Goal: Task Accomplishment & Management: Manage account settings

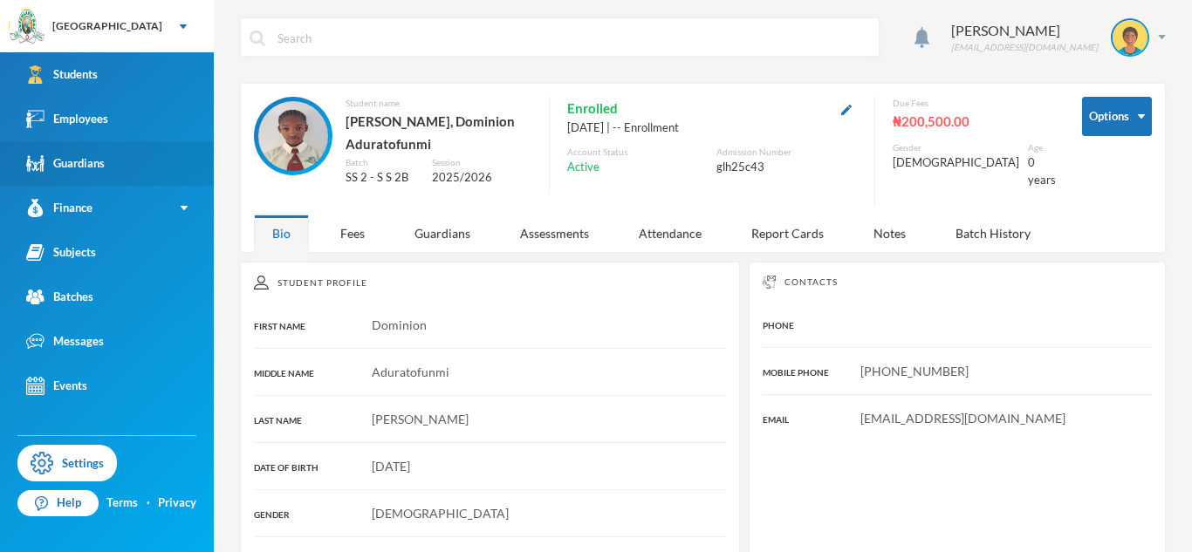
click at [183, 144] on link "Guardians" at bounding box center [107, 163] width 214 height 44
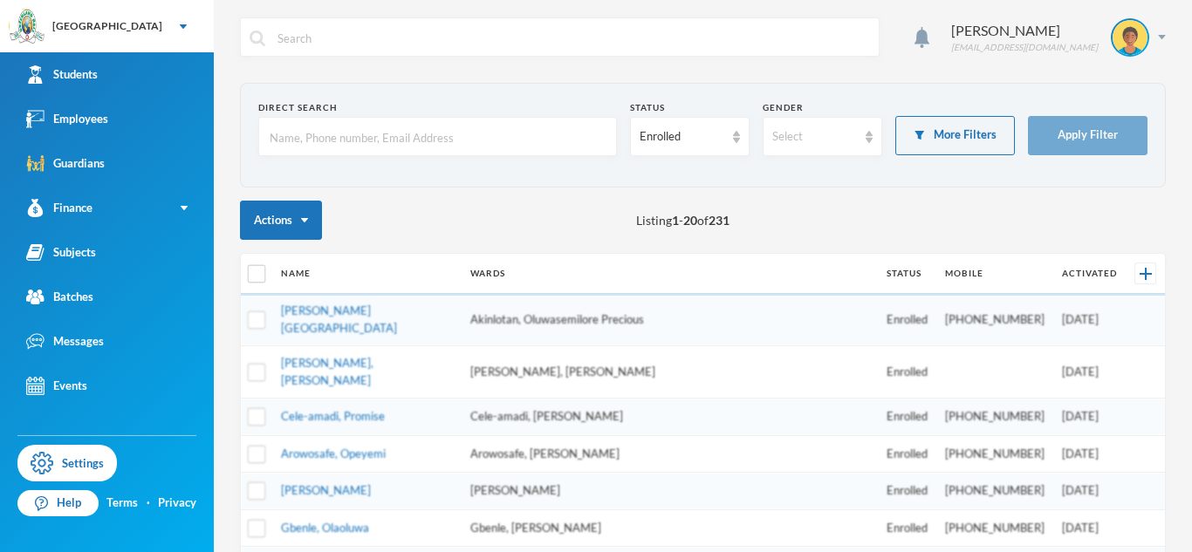
click at [304, 132] on input "text" at bounding box center [437, 137] width 339 height 39
type input "Babaniyi"
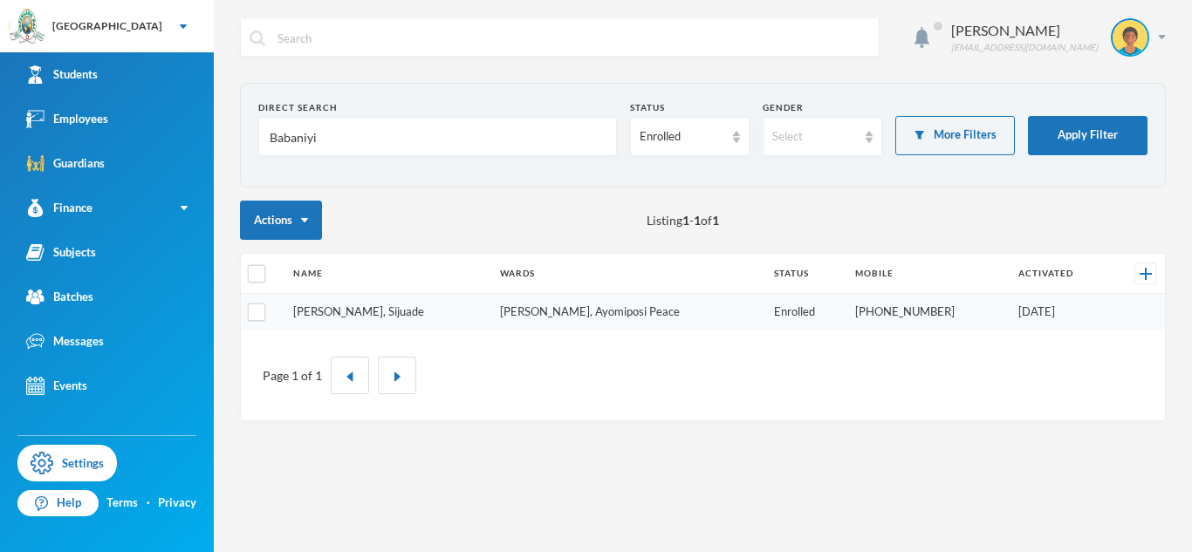
click at [337, 315] on link "[PERSON_NAME], Sijuade" at bounding box center [358, 311] width 131 height 14
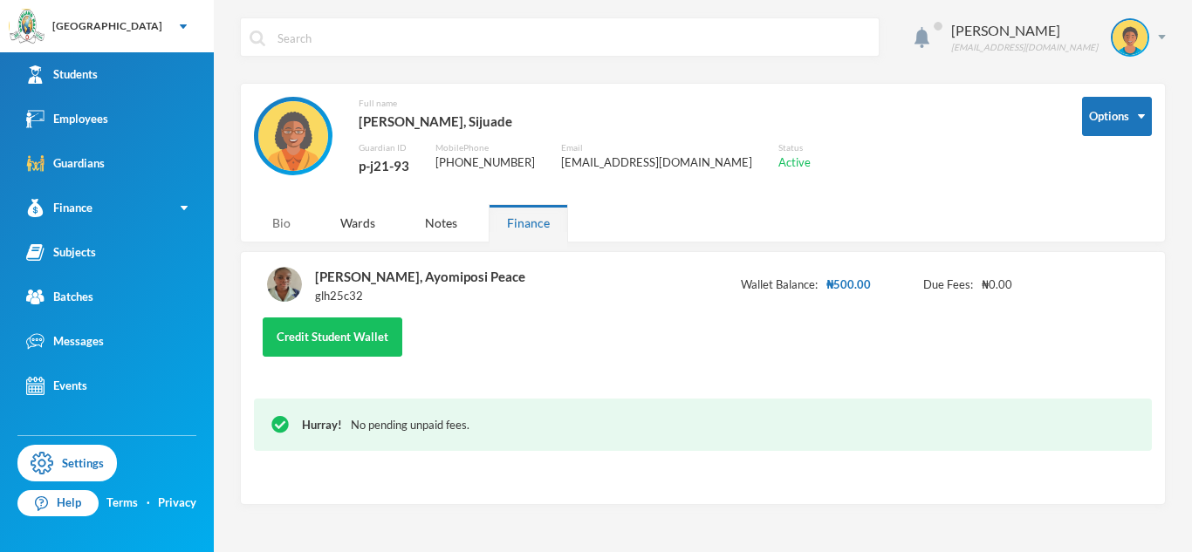
click at [291, 227] on div "Bio" at bounding box center [281, 223] width 55 height 38
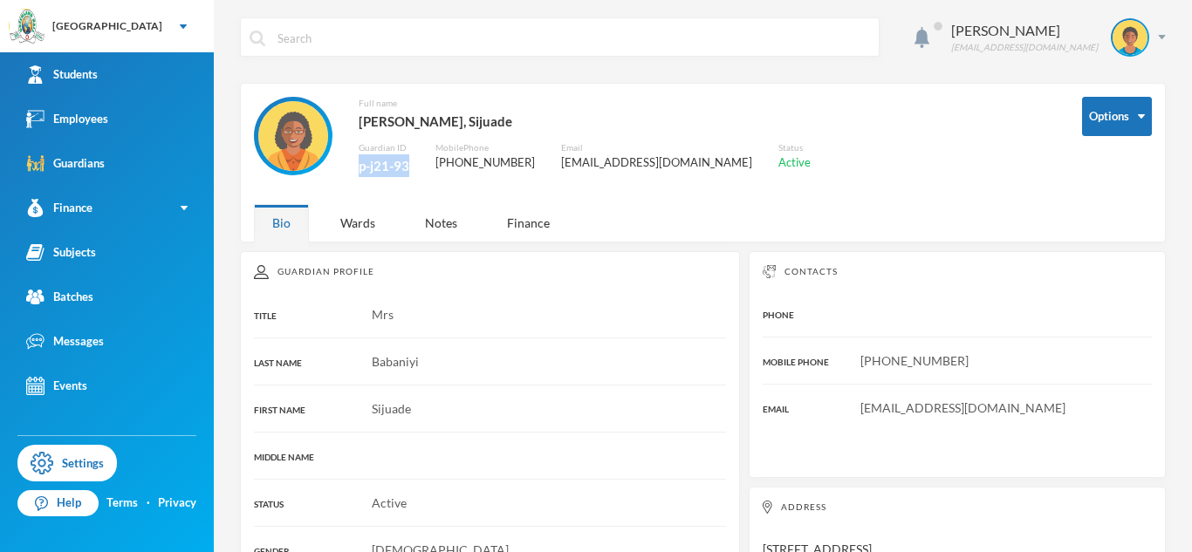
drag, startPoint x: 409, startPoint y: 171, endPoint x: 359, endPoint y: 164, distance: 51.1
click at [359, 164] on div "Full name [PERSON_NAME], Sijuade Guardian ID p-j21-93 Mobile Phone [PHONE_NUMBE…" at bounding box center [655, 146] width 802 height 99
copy div "p-j21-93"
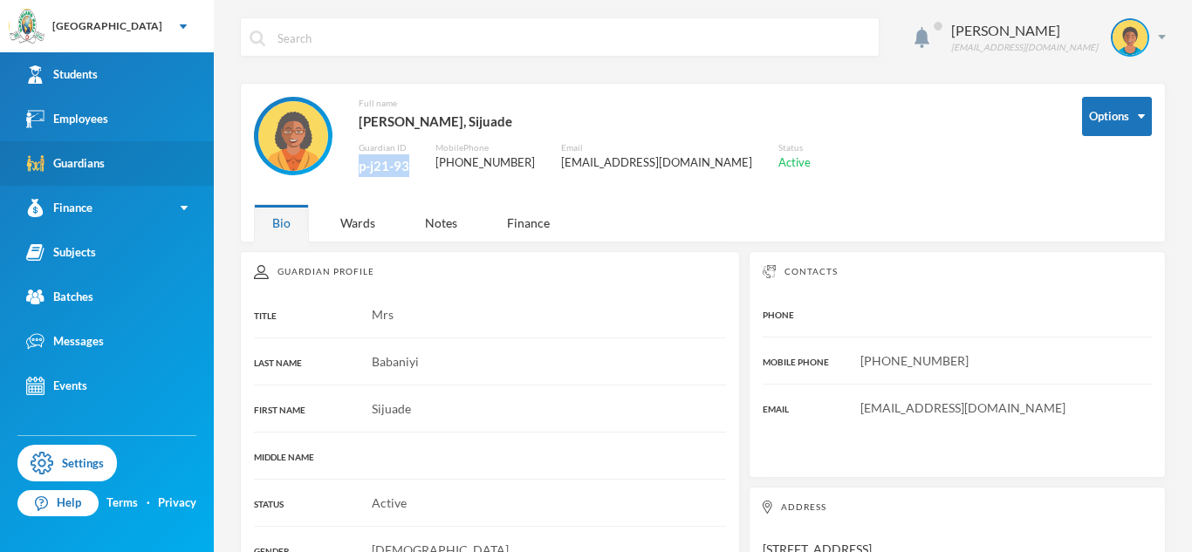
click at [133, 159] on link "Guardians" at bounding box center [107, 163] width 214 height 44
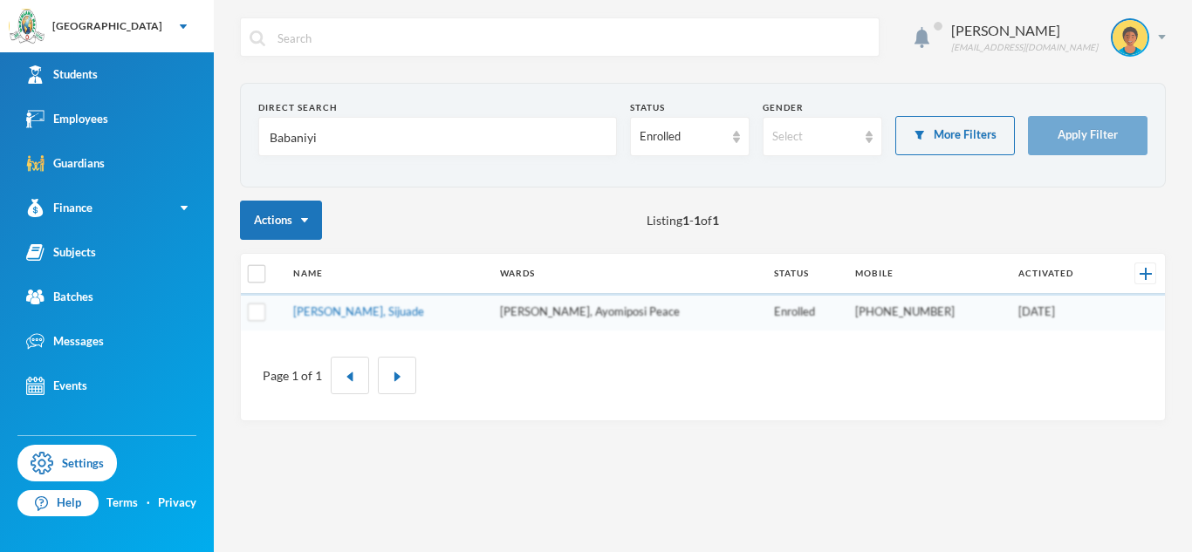
click at [304, 143] on input "Babaniyi" at bounding box center [437, 137] width 339 height 39
type input "Titilayo"
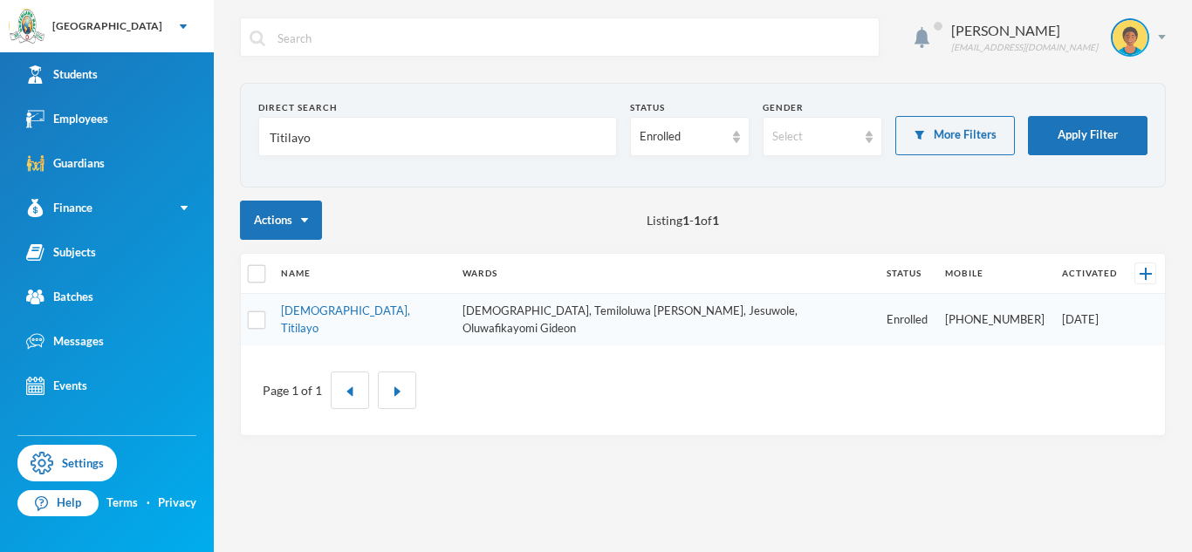
click at [292, 140] on input "Titilayo" at bounding box center [437, 137] width 339 height 39
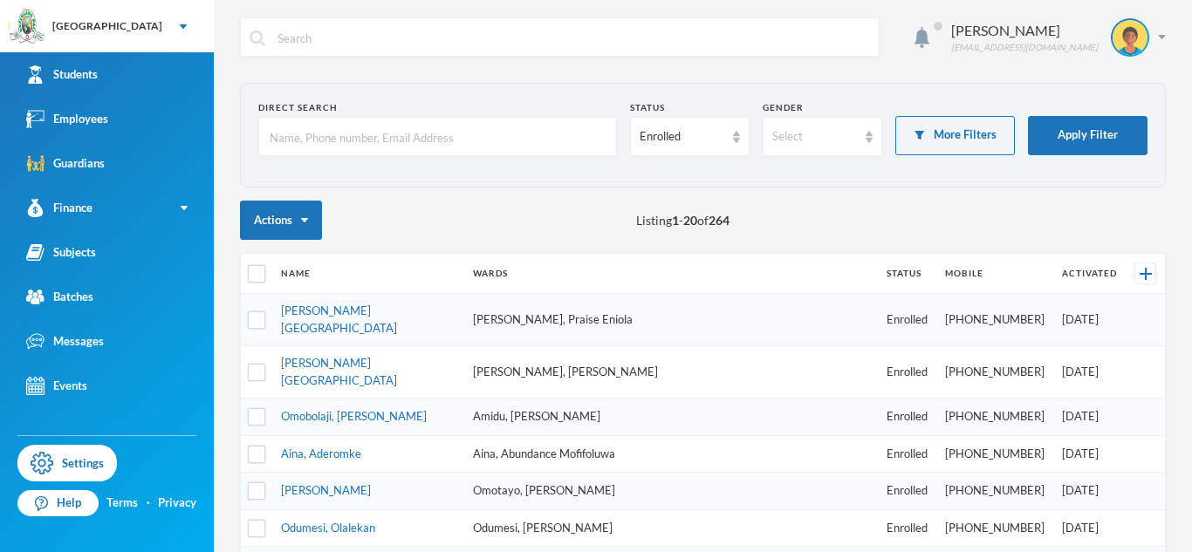
click at [299, 141] on input "text" at bounding box center [437, 137] width 339 height 39
type input "Amidu"
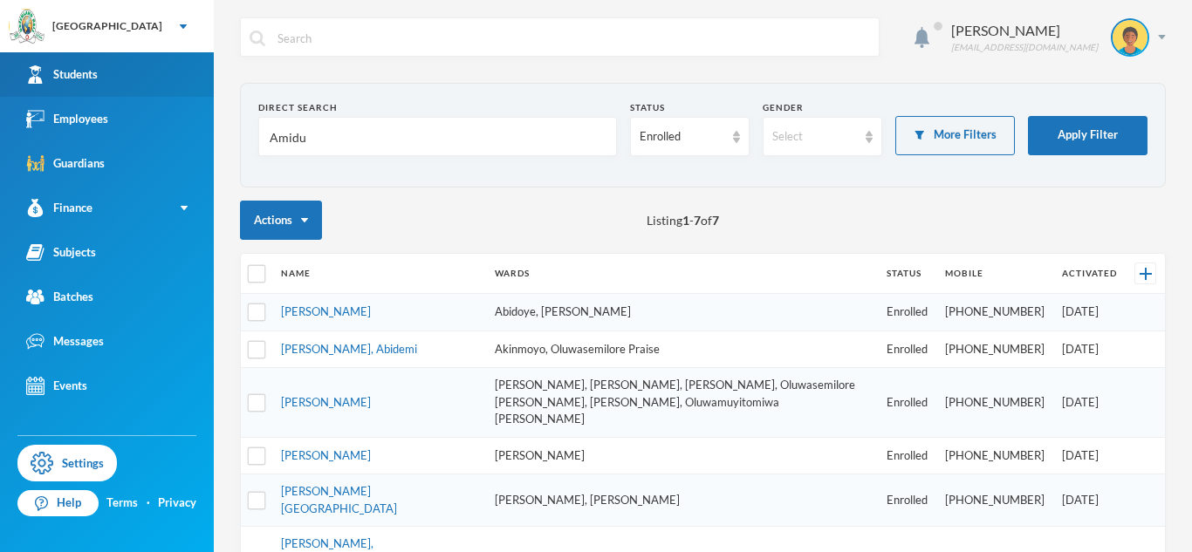
click at [113, 89] on link "Students" at bounding box center [107, 74] width 214 height 44
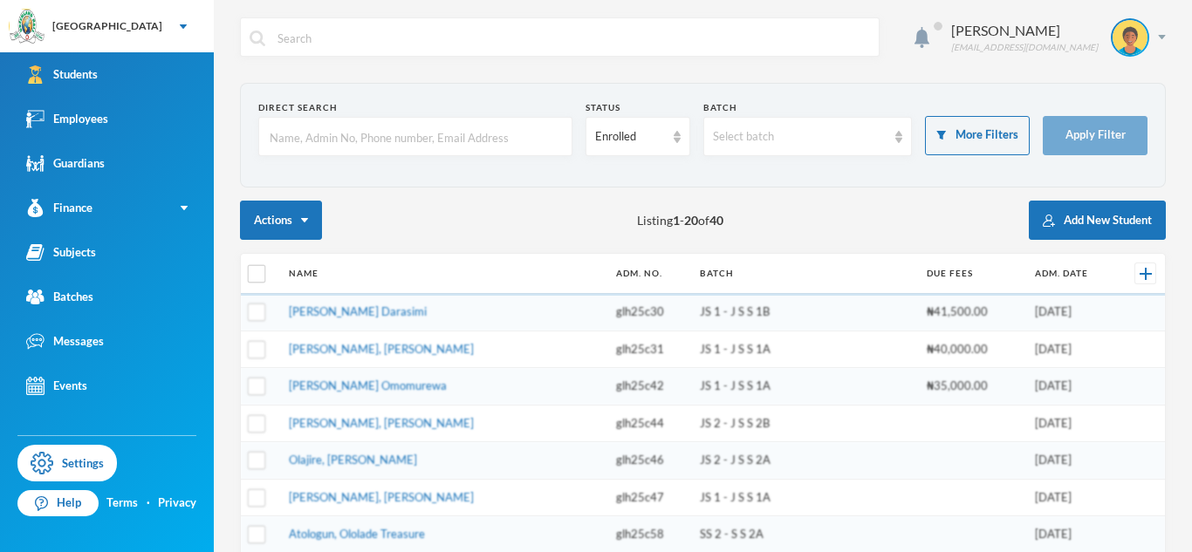
click at [338, 135] on input "text" at bounding box center [415, 137] width 295 height 39
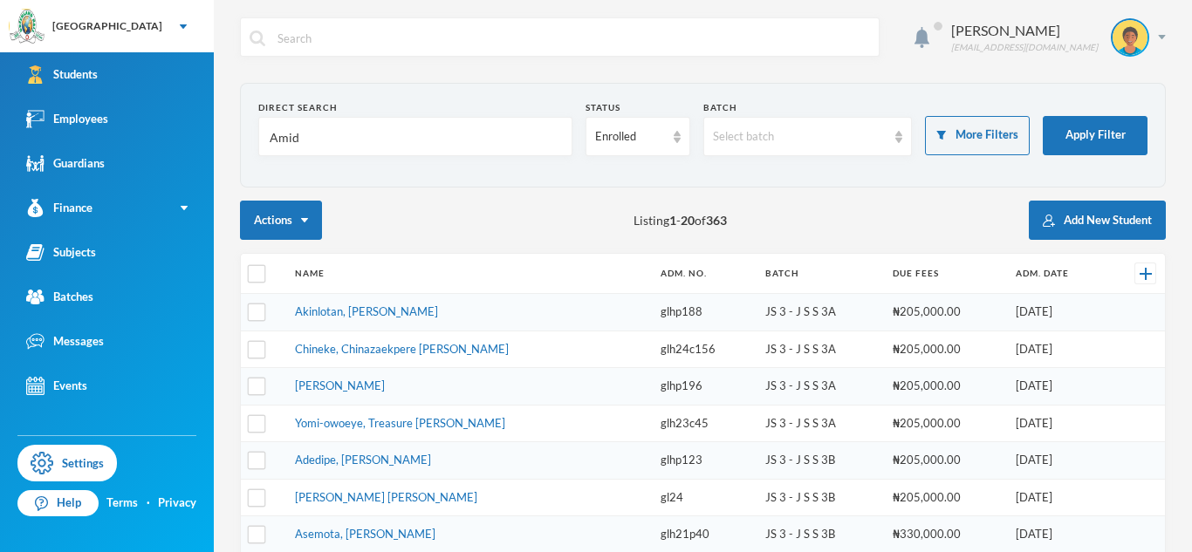
type input "Amidu"
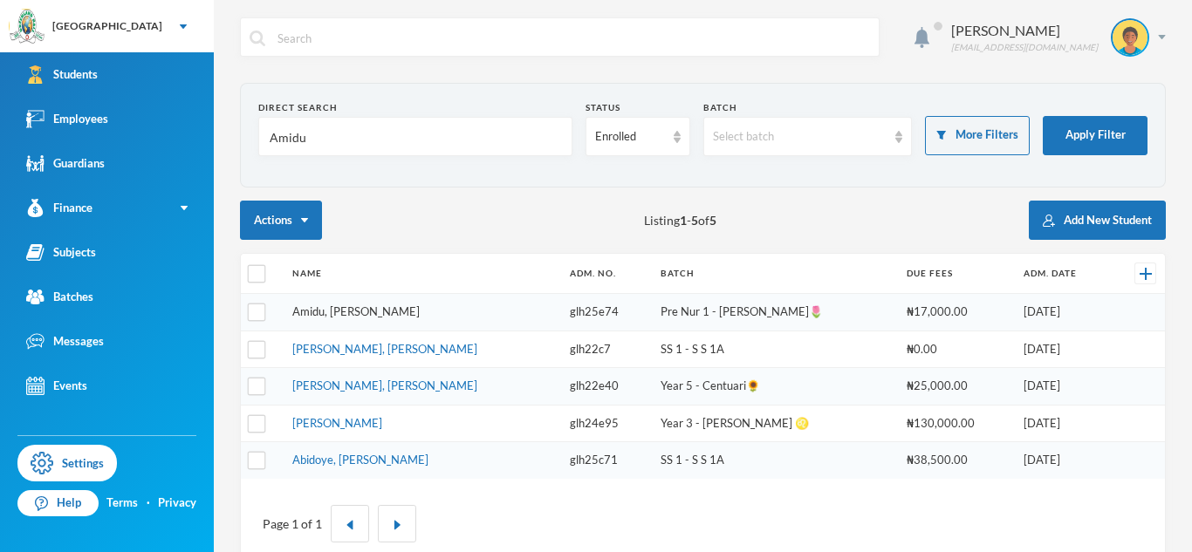
click at [341, 305] on link "Amidu, Iretomiwa Azeemah" at bounding box center [355, 311] width 127 height 14
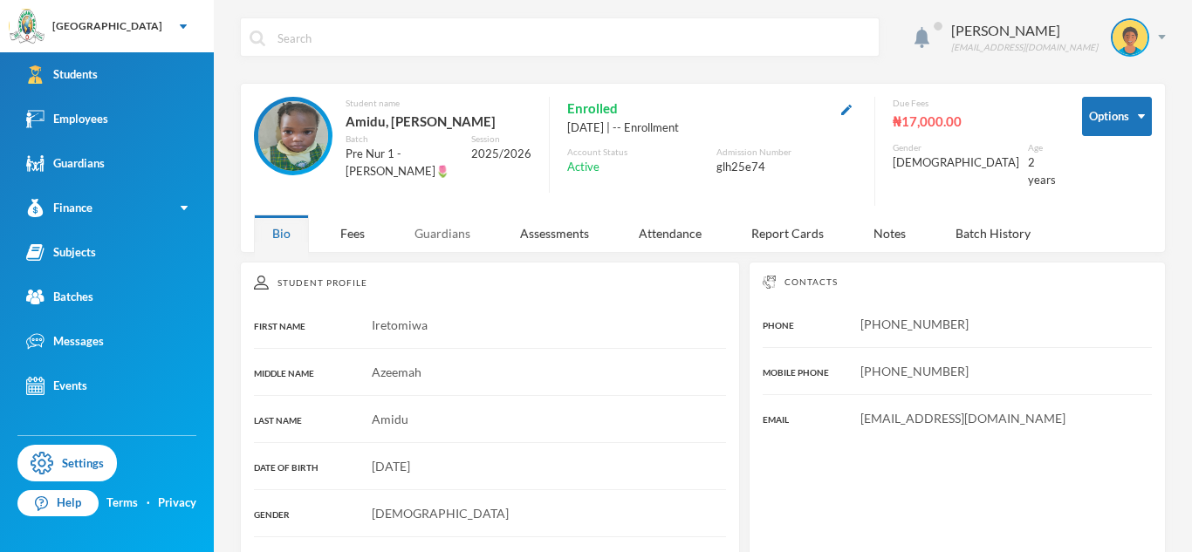
click at [472, 218] on div "Guardians" at bounding box center [442, 234] width 92 height 38
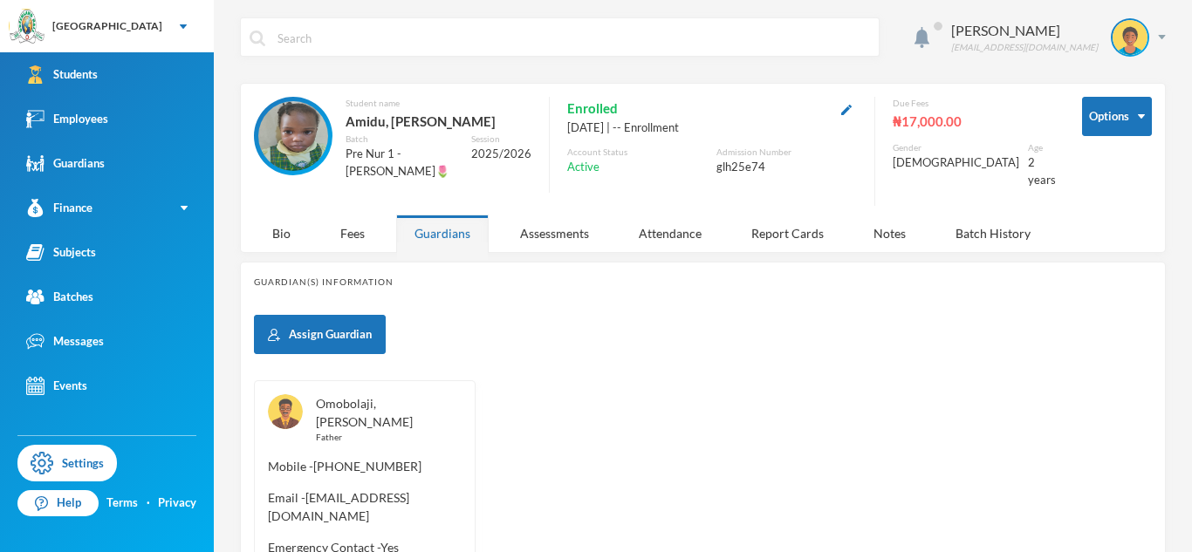
click at [387, 396] on link "Omobolaji, Abdulrazak" at bounding box center [364, 412] width 97 height 33
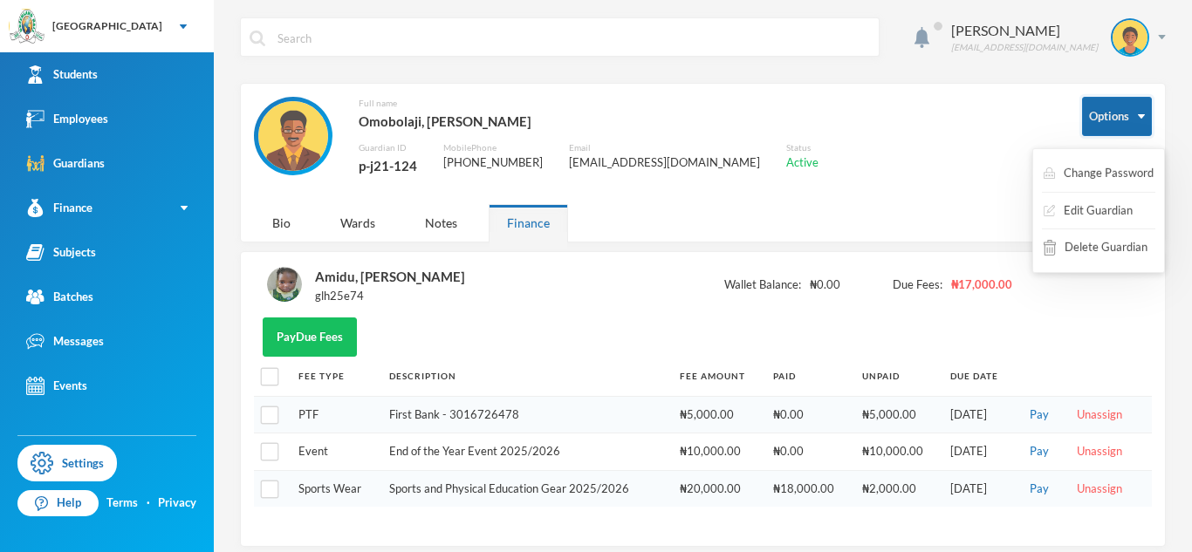
click at [1111, 124] on button "Options" at bounding box center [1117, 116] width 70 height 39
click at [1075, 172] on button "Change Password" at bounding box center [1098, 173] width 113 height 31
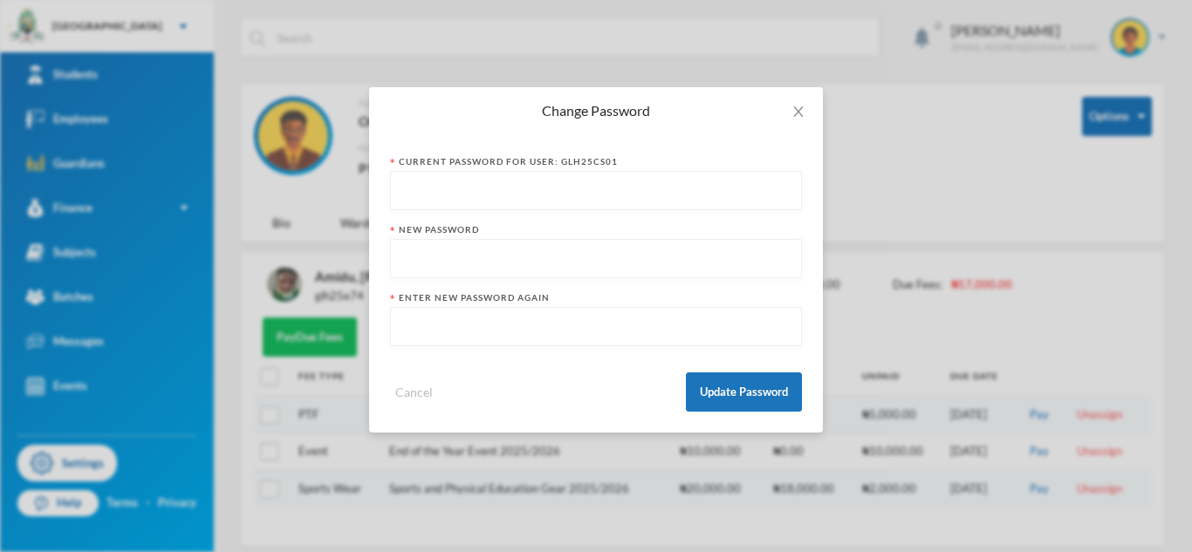
click at [653, 264] on input "text" at bounding box center [596, 259] width 393 height 39
type input "p-j21-124"
click at [653, 325] on input "text" at bounding box center [596, 327] width 393 height 39
type input "p-j21-124"
click at [606, 194] on input "text" at bounding box center [596, 191] width 393 height 39
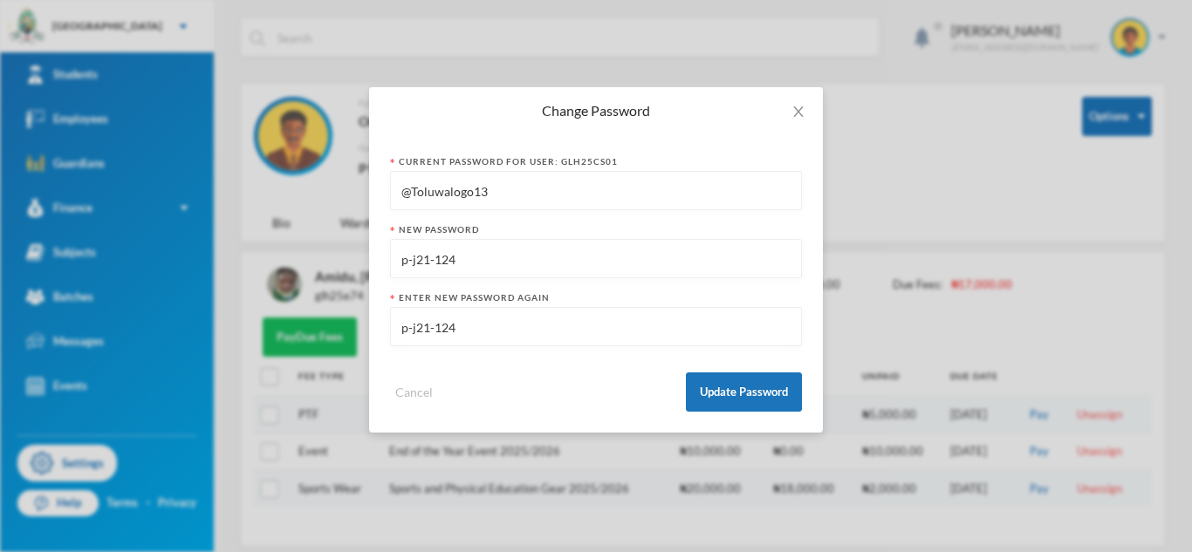
type input "@Toluwalogo13"
click at [788, 396] on button "Update Password" at bounding box center [744, 392] width 116 height 39
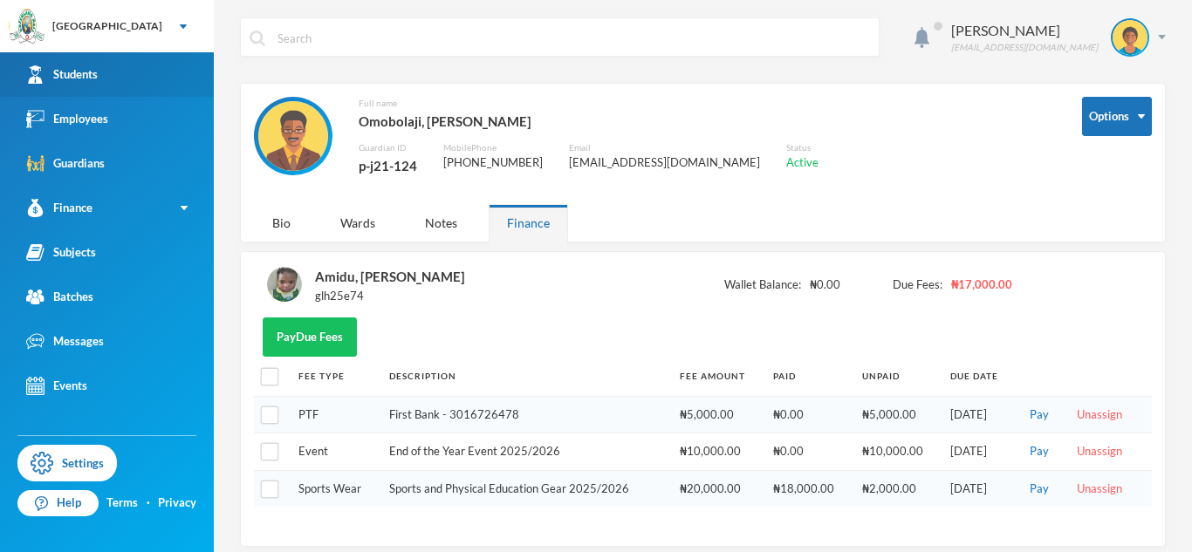
click at [119, 79] on link "Students" at bounding box center [107, 74] width 214 height 44
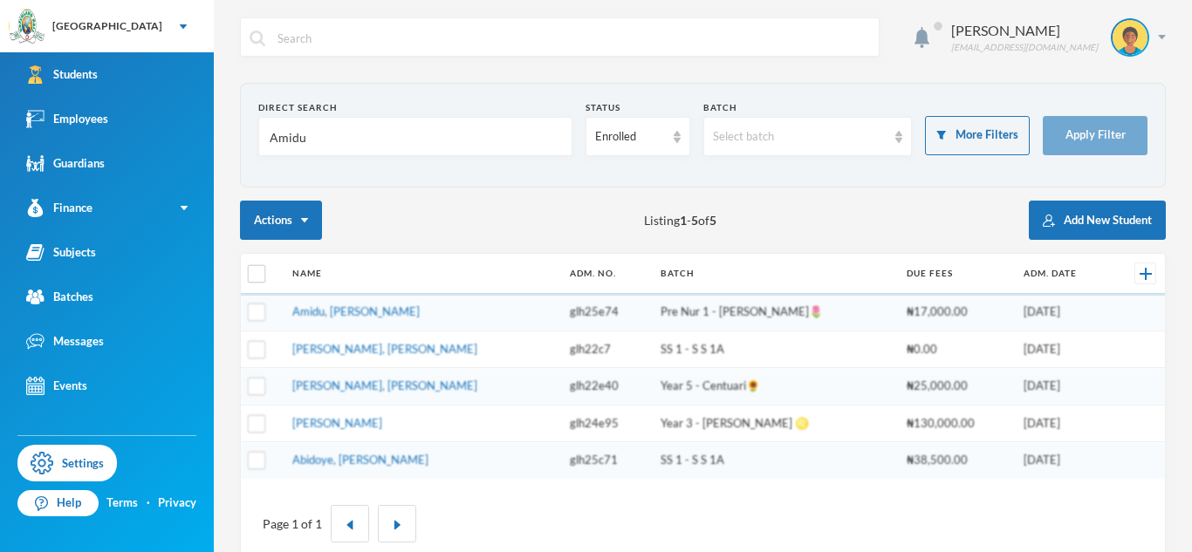
click at [290, 138] on input "Amidu" at bounding box center [415, 137] width 295 height 39
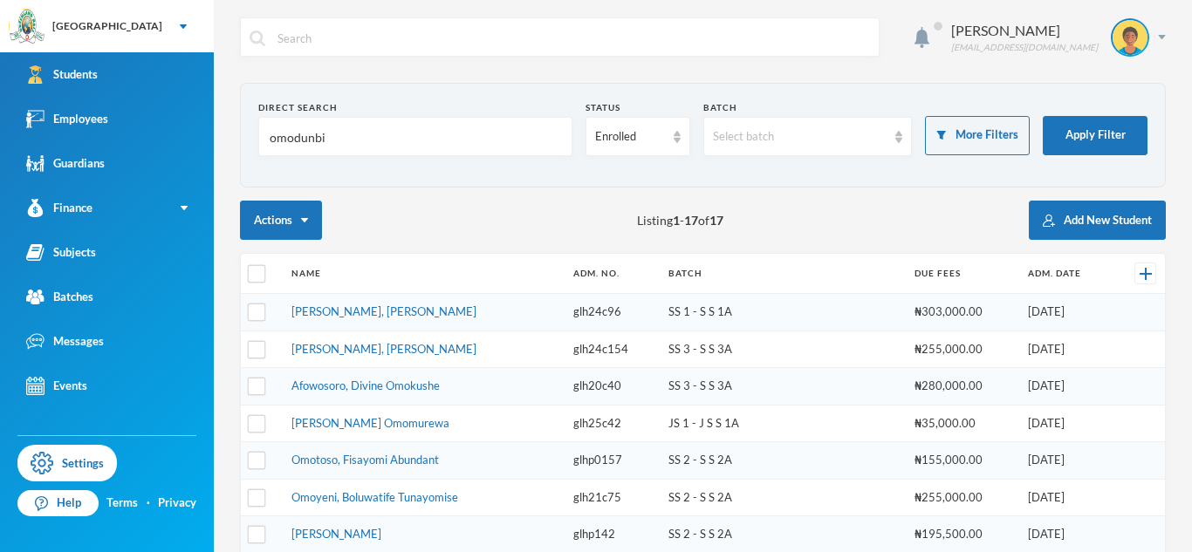
click at [296, 142] on input "omodunbi" at bounding box center [415, 137] width 295 height 39
type input "osituga"
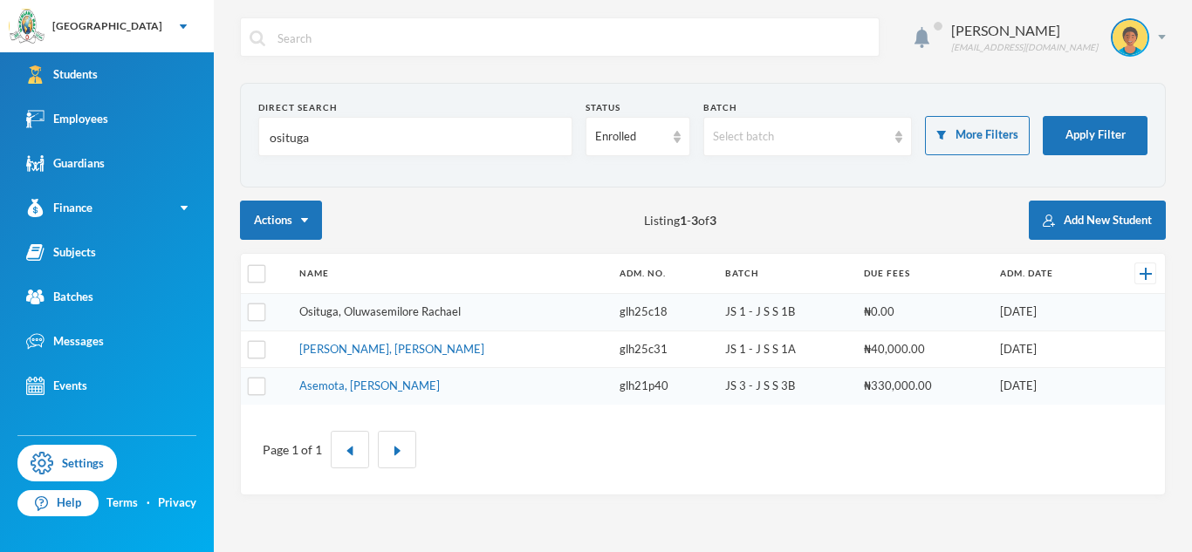
click at [356, 311] on link "Osituga, Oluwasemilore Rachael" at bounding box center [379, 311] width 161 height 14
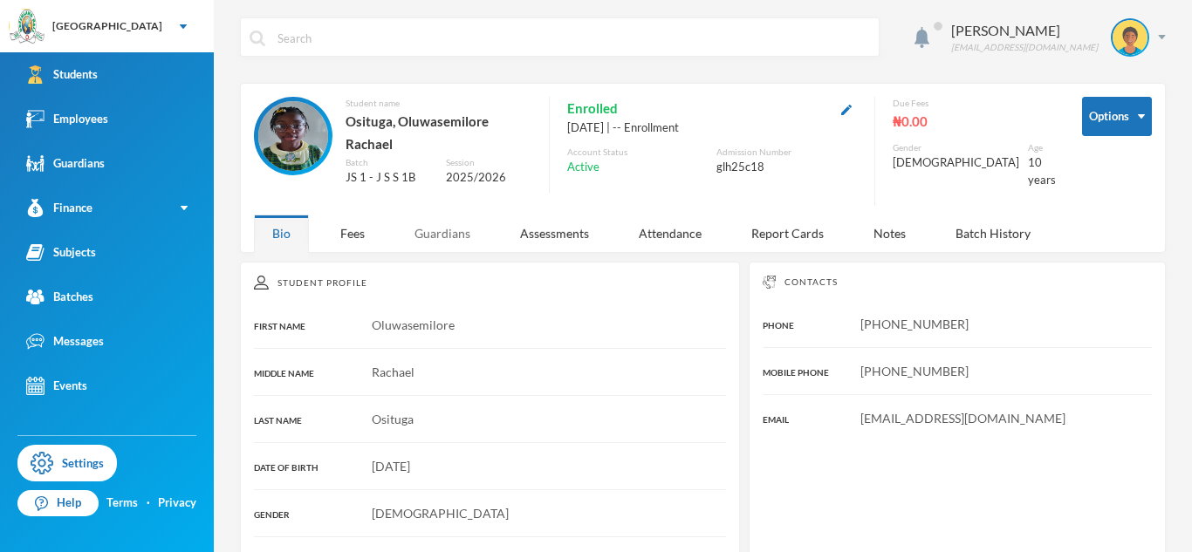
click at [478, 215] on div "Guardians" at bounding box center [442, 234] width 92 height 38
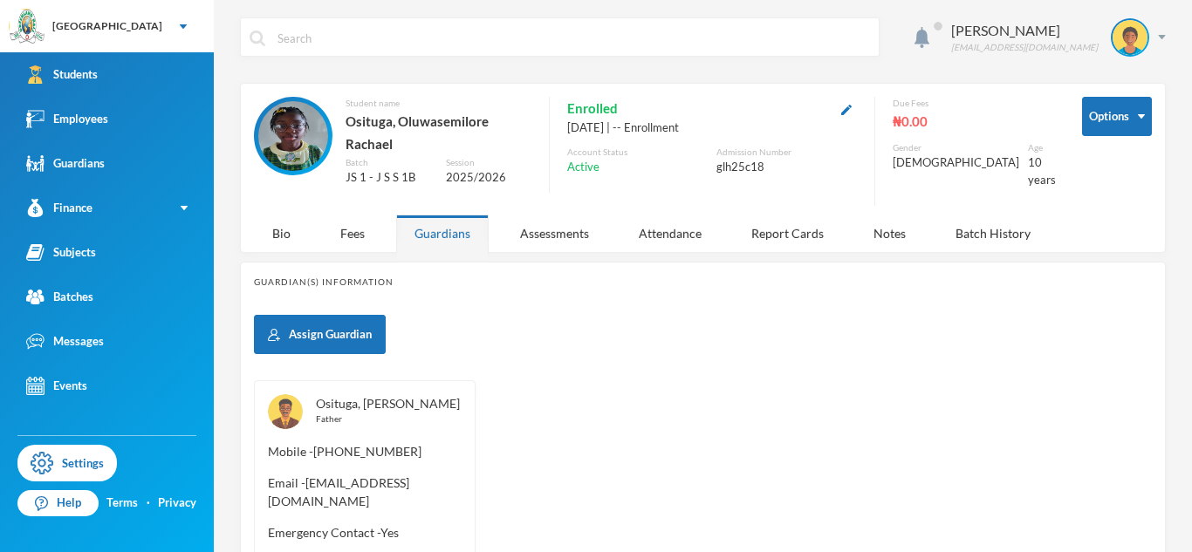
click at [364, 396] on link "Osituga, Oluseyi" at bounding box center [388, 403] width 144 height 15
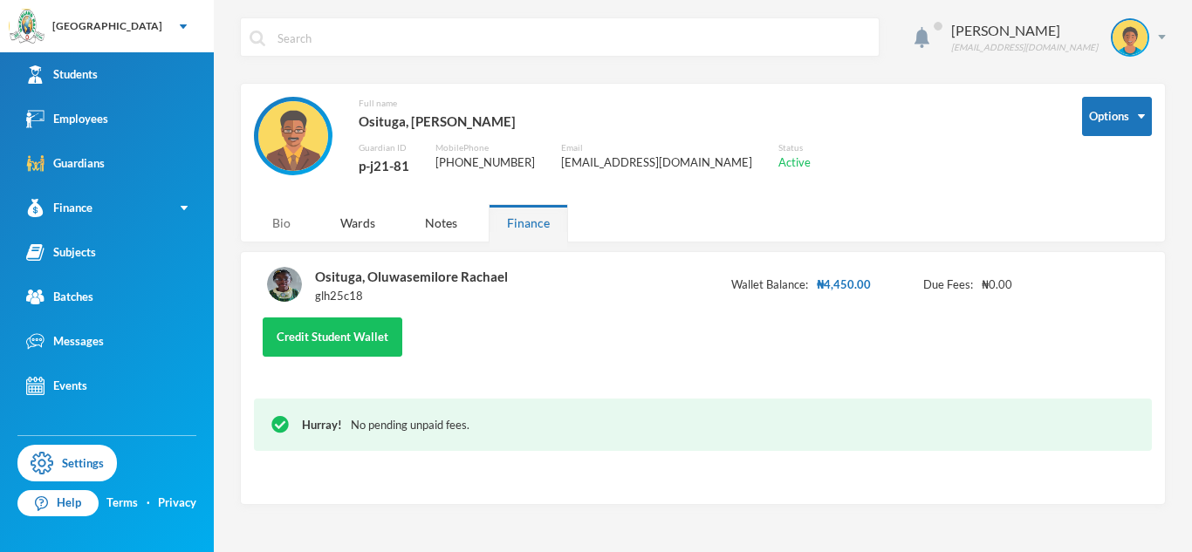
click at [296, 220] on div "Bio" at bounding box center [281, 223] width 55 height 38
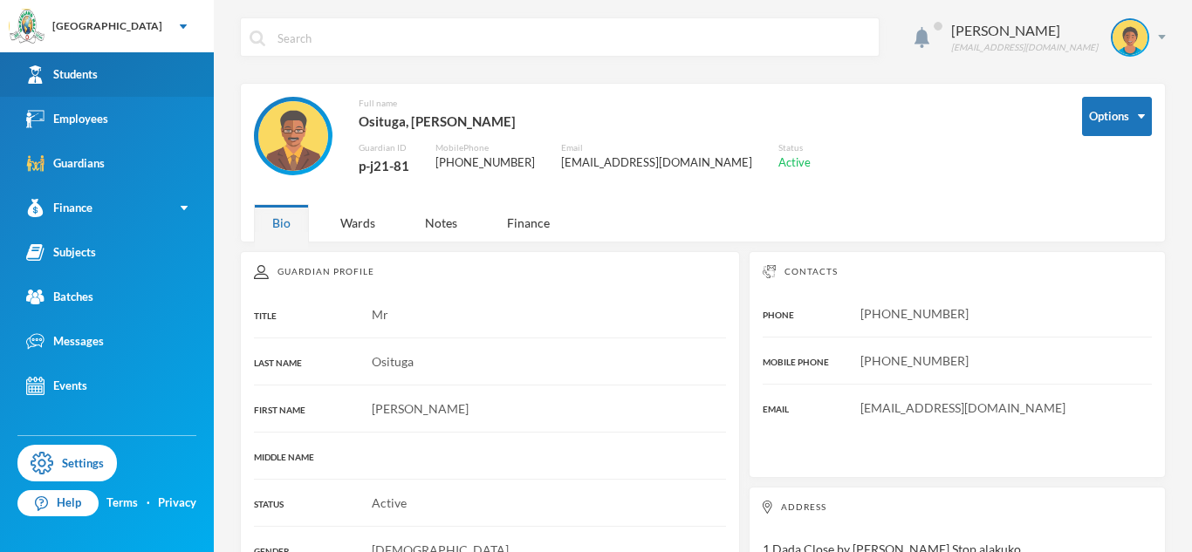
click at [133, 69] on link "Students" at bounding box center [107, 74] width 214 height 44
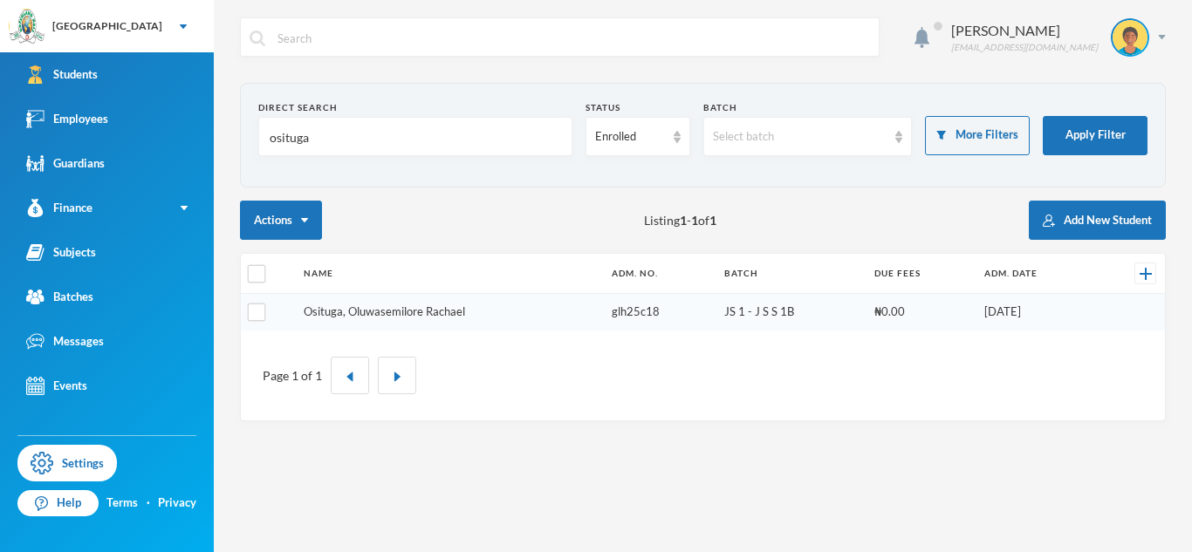
click at [405, 312] on link "Osituga, Oluwasemilore Rachael" at bounding box center [384, 311] width 161 height 14
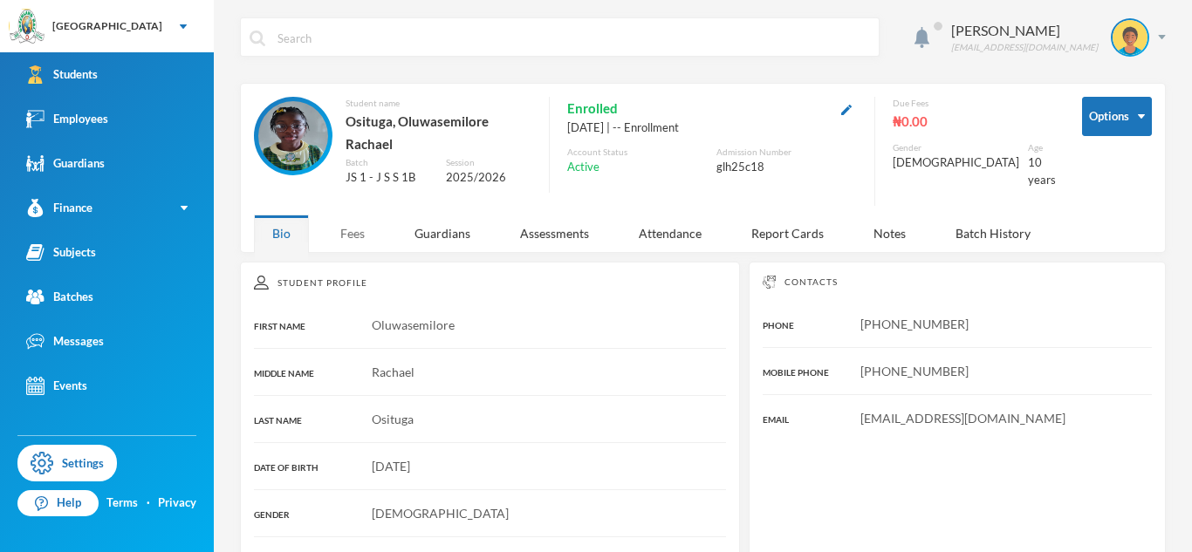
click at [340, 222] on div "Fees" at bounding box center [352, 234] width 61 height 38
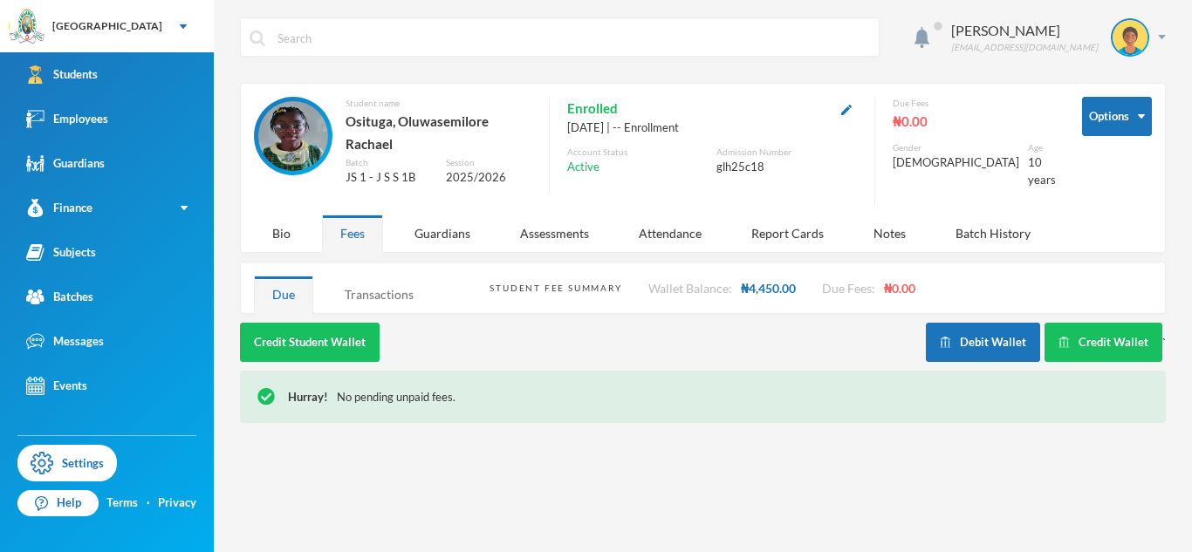
click at [410, 283] on div "Transactions" at bounding box center [379, 295] width 106 height 38
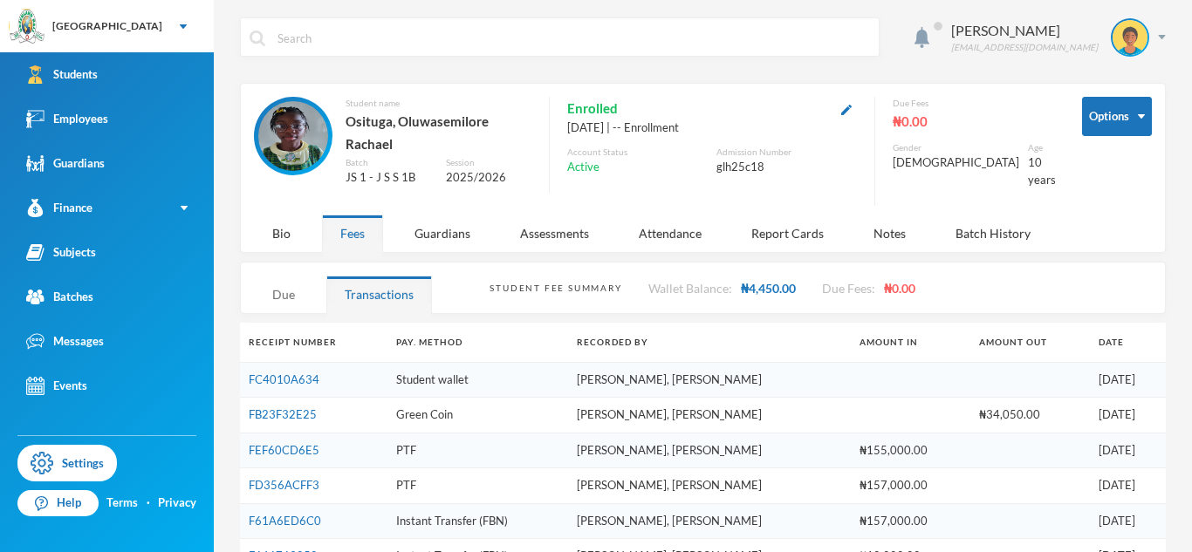
click at [295, 281] on div "Due" at bounding box center [283, 295] width 59 height 38
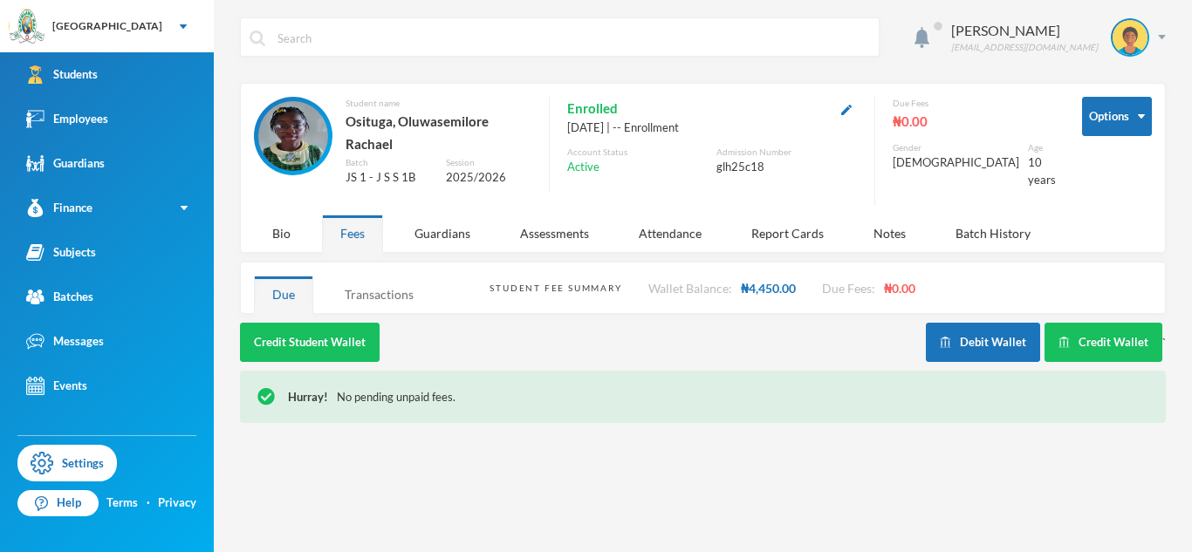
click at [328, 285] on div "Transactions" at bounding box center [379, 295] width 106 height 38
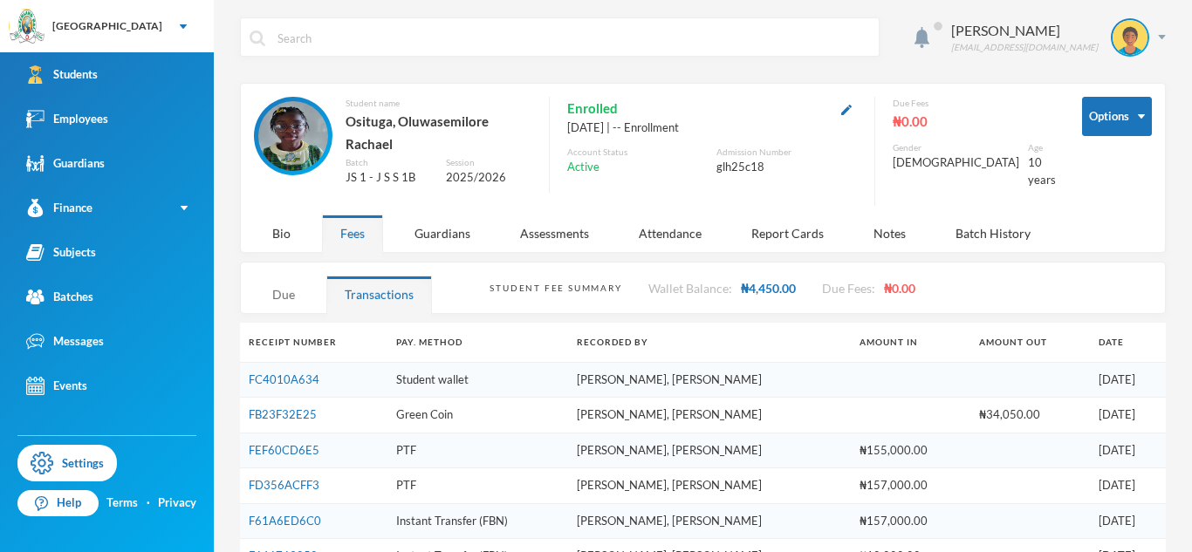
click at [291, 284] on div "Due" at bounding box center [283, 295] width 59 height 38
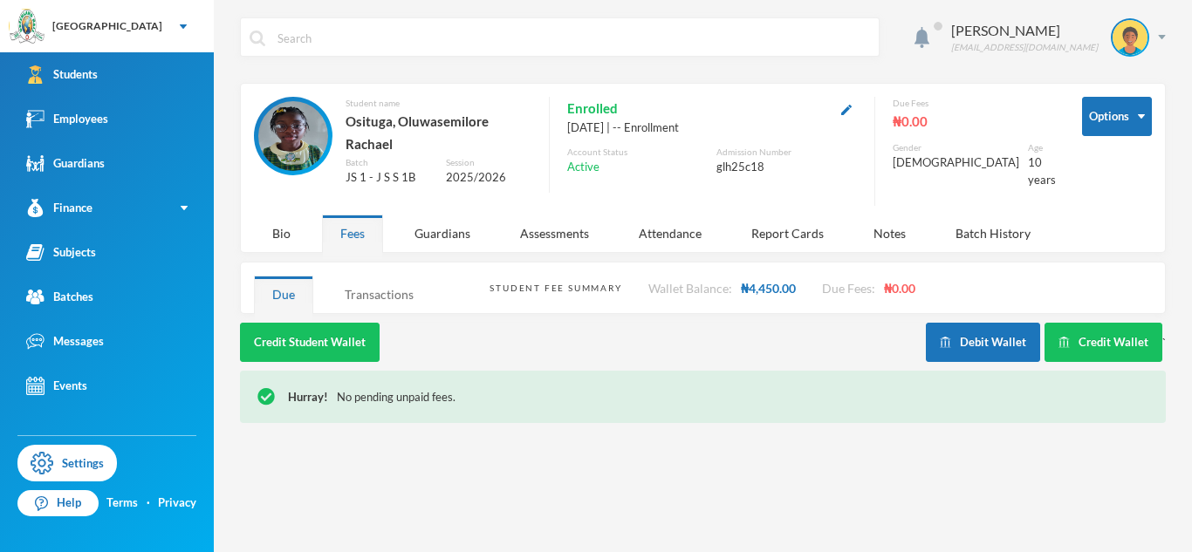
click at [358, 289] on div "Transactions" at bounding box center [379, 295] width 106 height 38
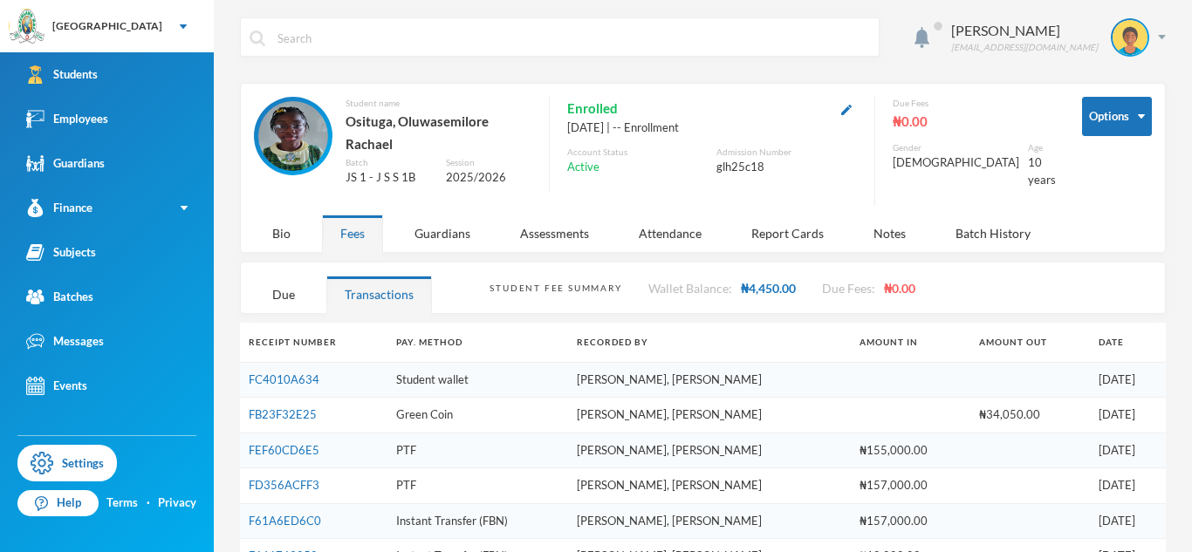
scroll to position [26, 0]
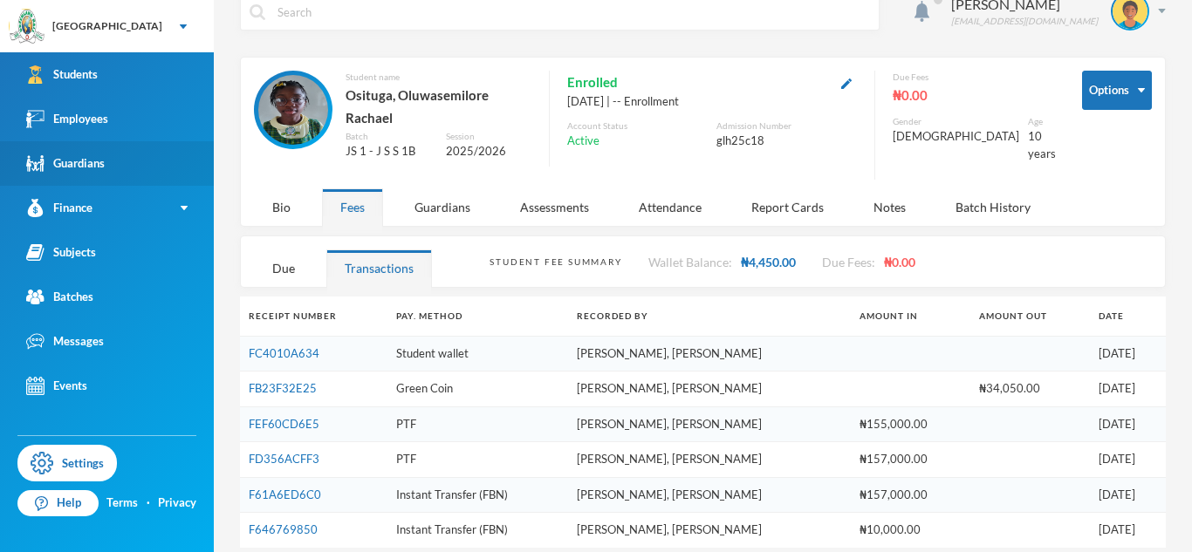
click at [108, 149] on link "Guardians" at bounding box center [107, 163] width 214 height 44
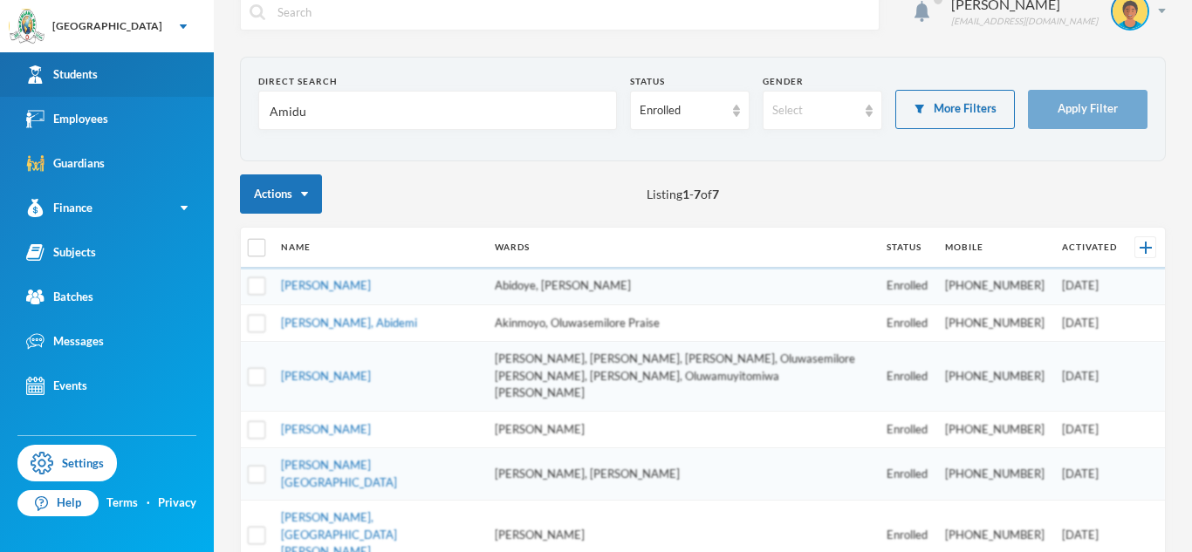
click at [119, 66] on link "Students" at bounding box center [107, 74] width 214 height 44
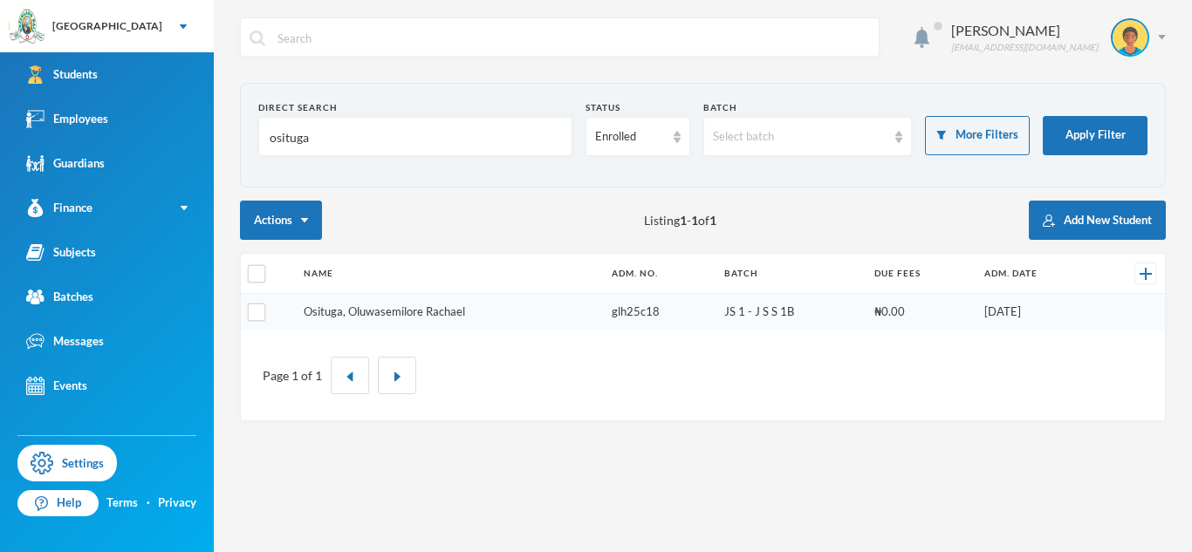
click at [383, 311] on link "Osituga, Oluwasemilore Rachael" at bounding box center [384, 311] width 161 height 14
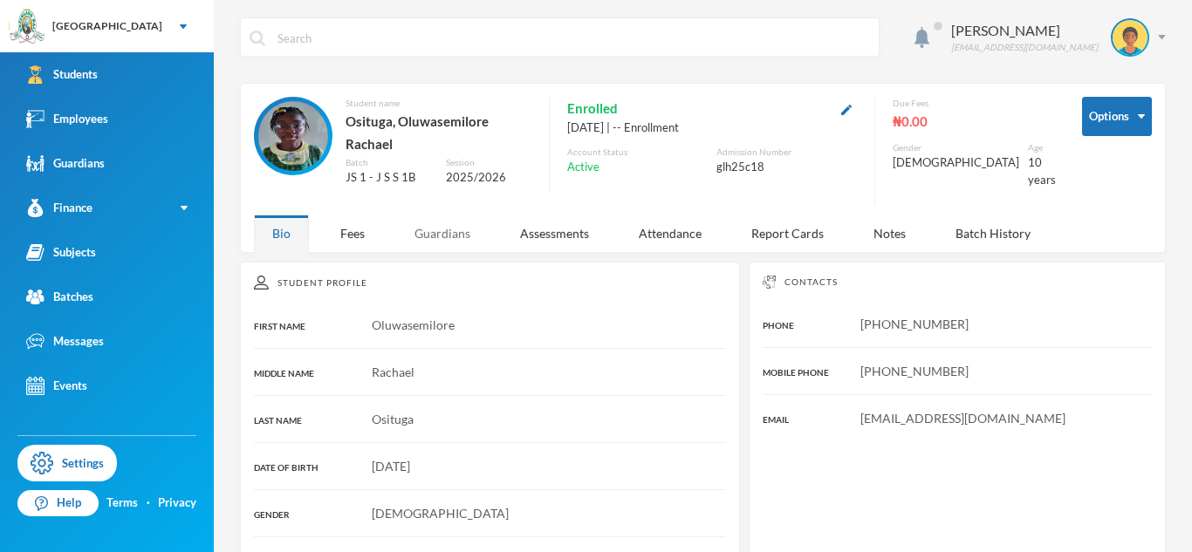
click at [439, 222] on div "Guardians" at bounding box center [442, 234] width 92 height 38
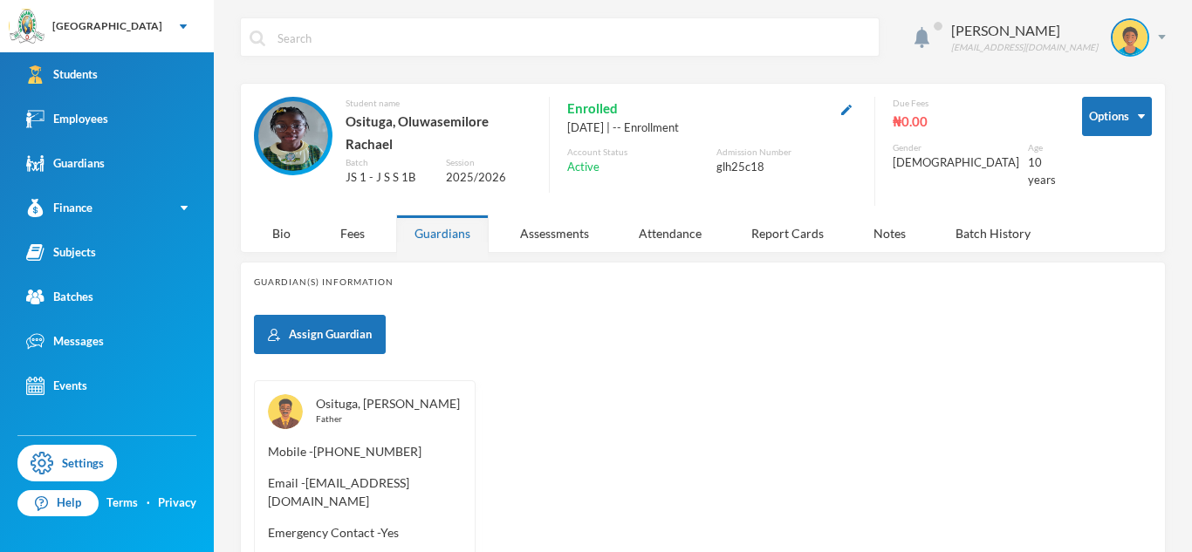
click at [344, 396] on link "Osituga, Oluseyi" at bounding box center [388, 403] width 144 height 15
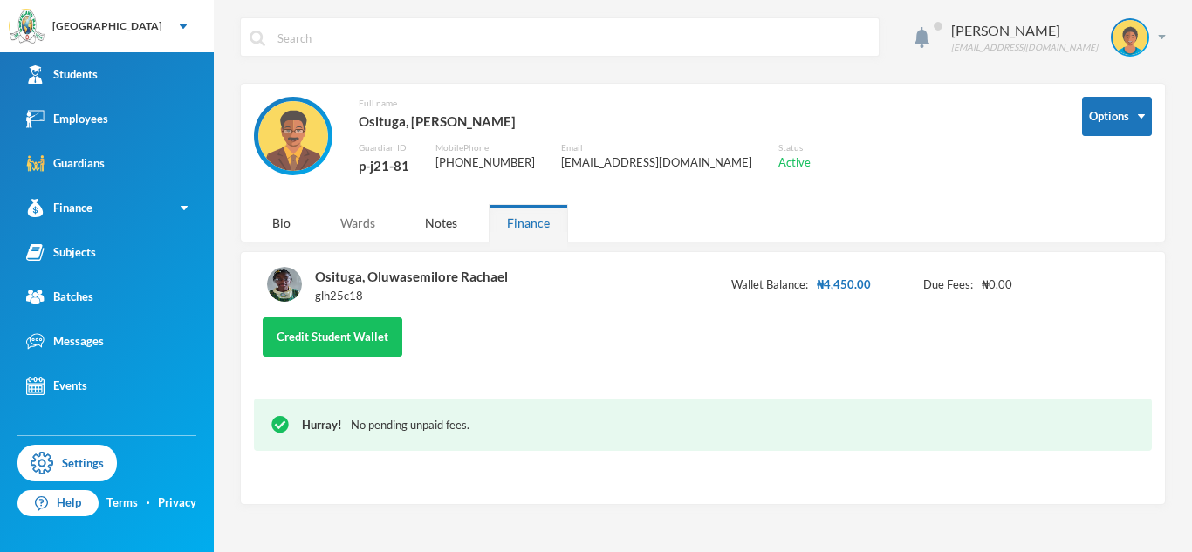
click at [331, 219] on div "Wards" at bounding box center [358, 223] width 72 height 38
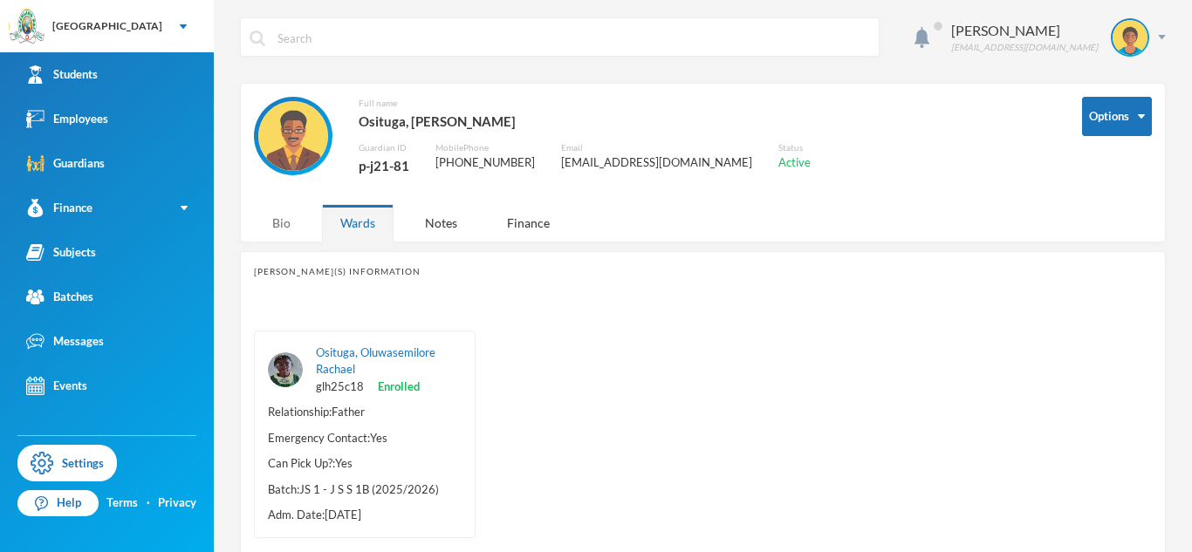
click at [283, 224] on div "Bio" at bounding box center [281, 223] width 55 height 38
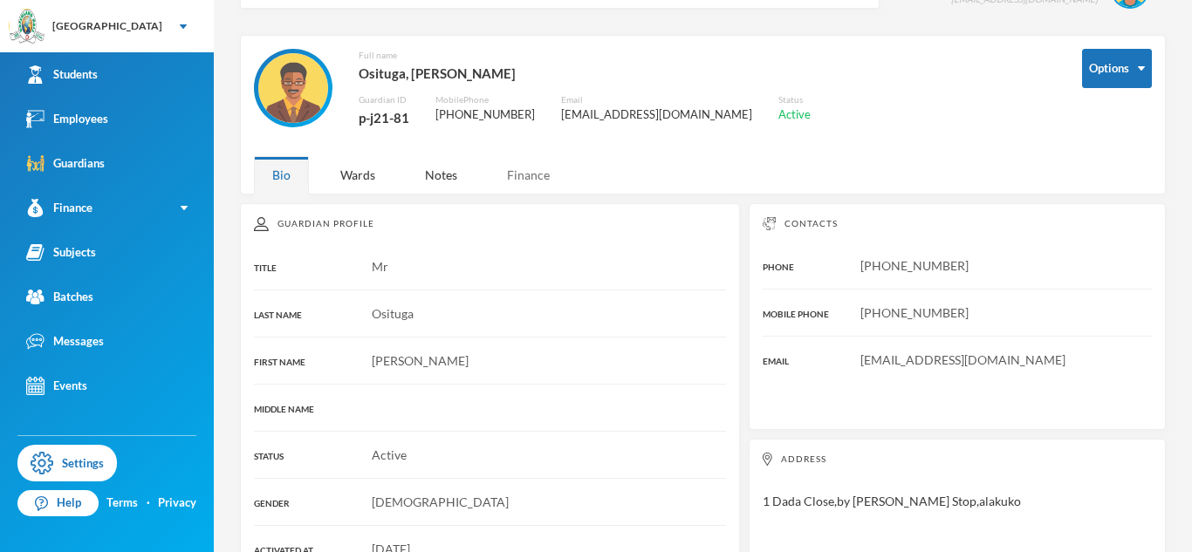
scroll to position [49, 0]
click at [523, 190] on div "Finance" at bounding box center [528, 174] width 79 height 38
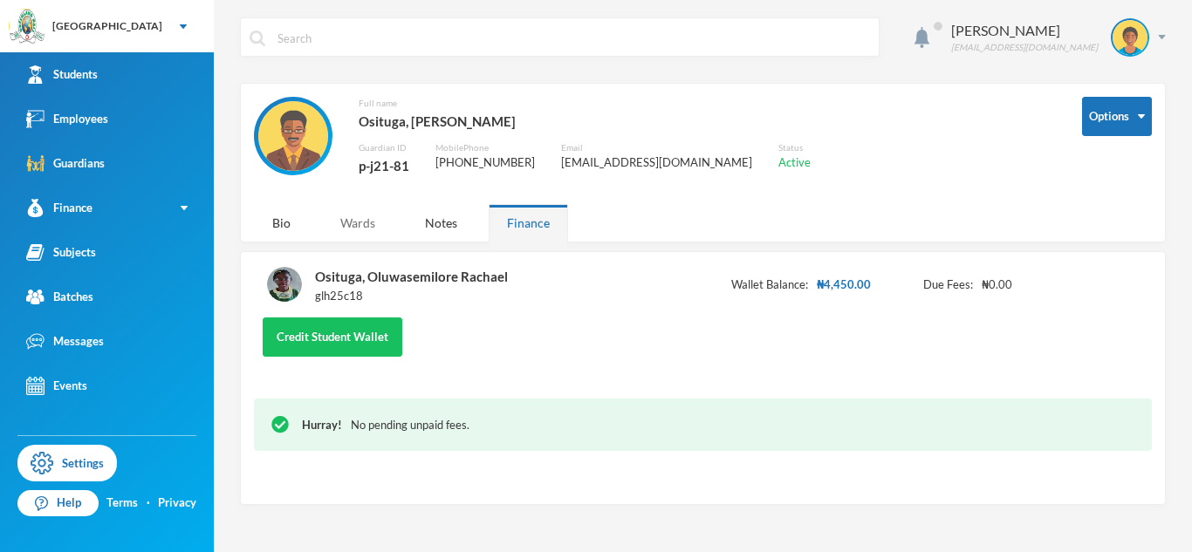
click at [346, 224] on div "Wards" at bounding box center [358, 223] width 72 height 38
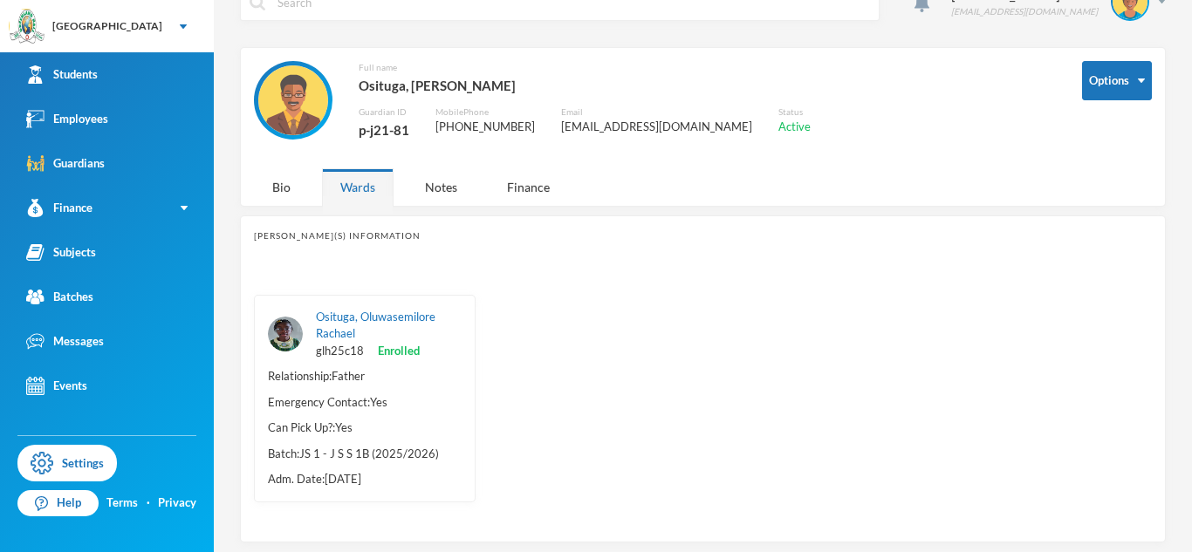
scroll to position [44, 0]
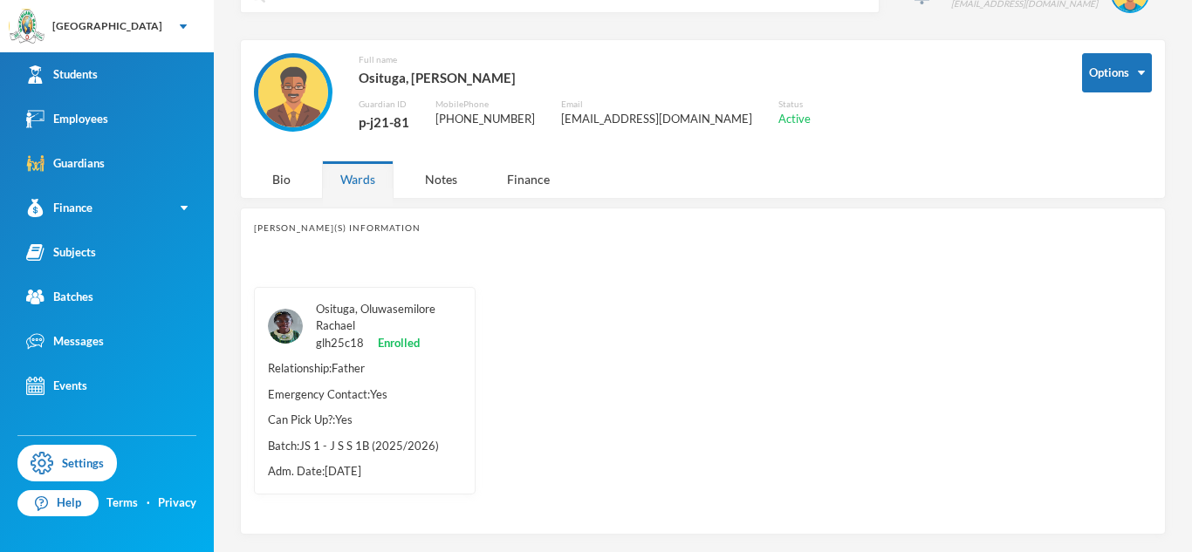
click at [395, 304] on link "Osituga, Oluwasemilore Rachael" at bounding box center [376, 317] width 120 height 31
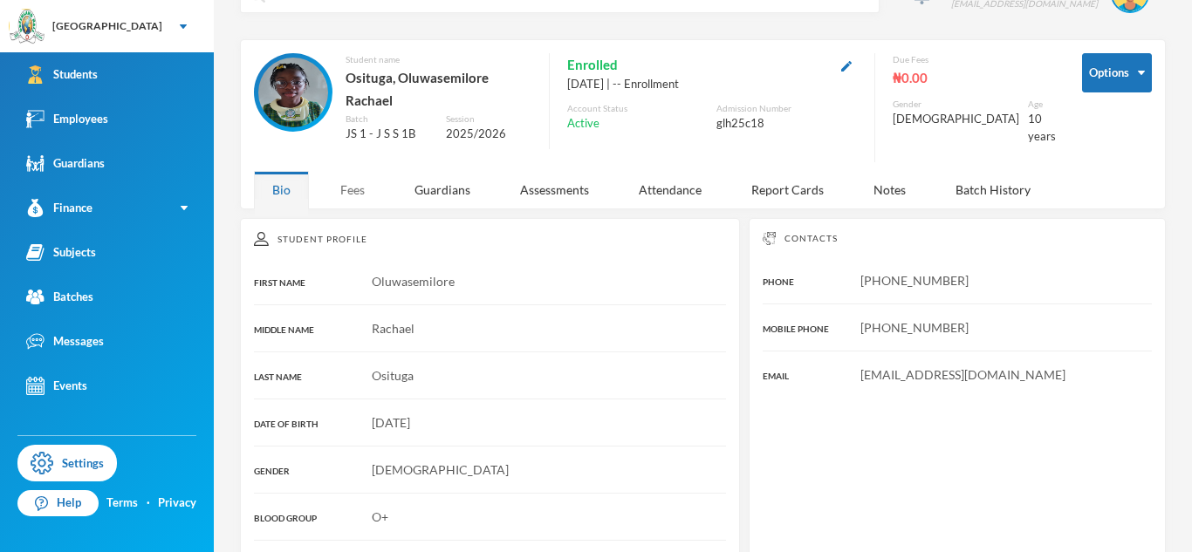
click at [343, 171] on div "Fees" at bounding box center [352, 190] width 61 height 38
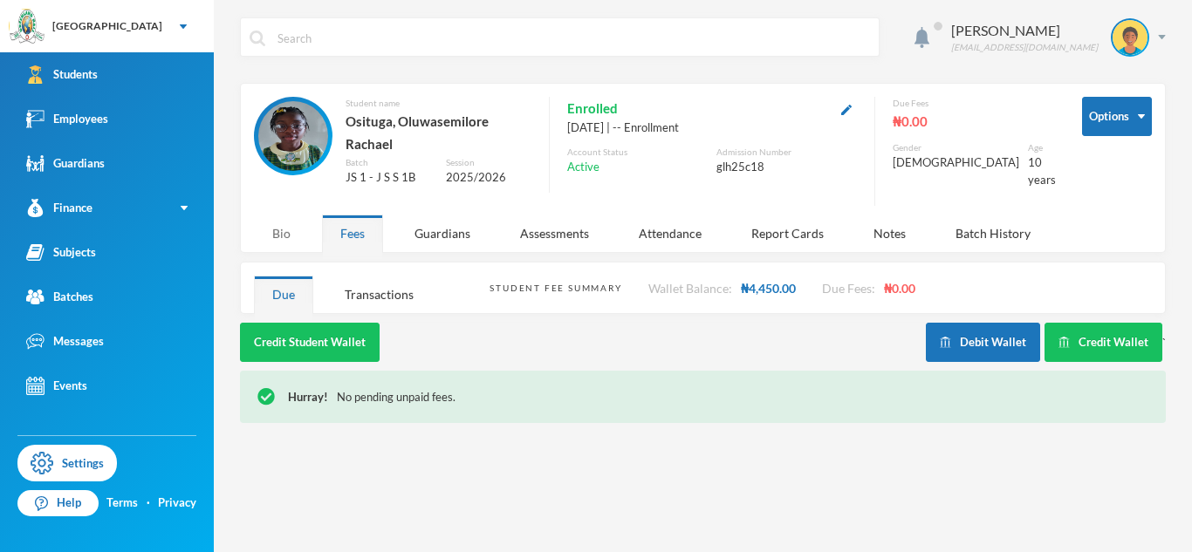
click at [288, 224] on div "Bio" at bounding box center [281, 234] width 55 height 38
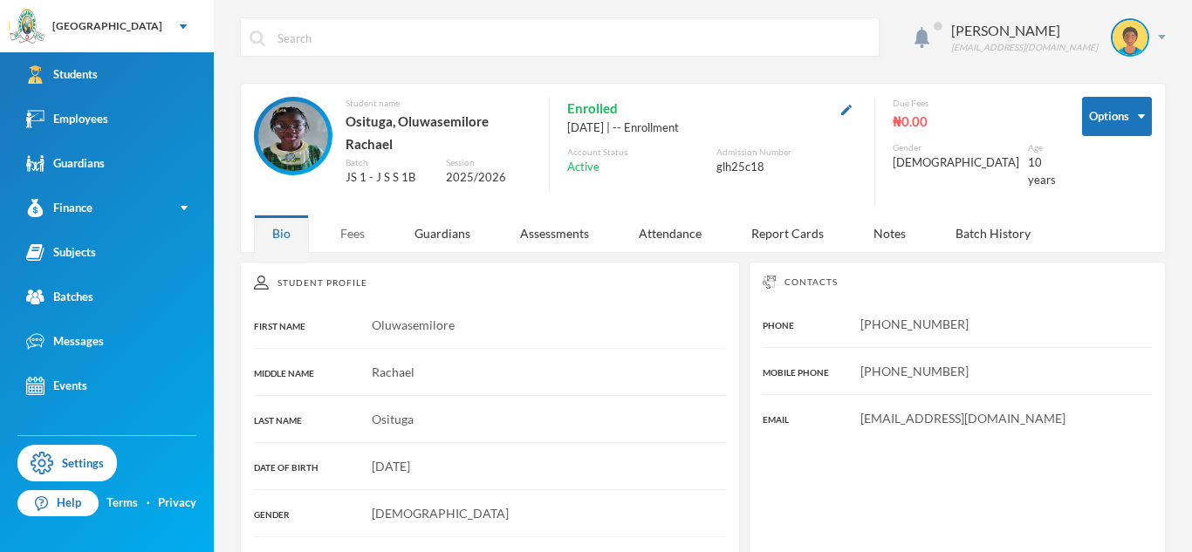
click at [332, 226] on div "Fees" at bounding box center [352, 234] width 61 height 38
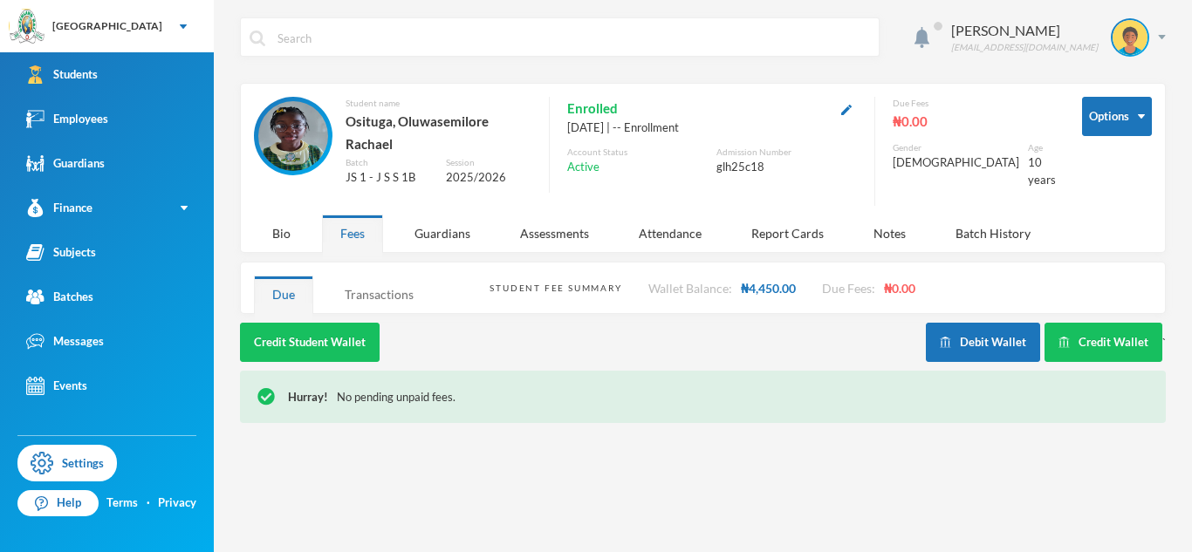
click at [379, 285] on div "Transactions" at bounding box center [379, 295] width 106 height 38
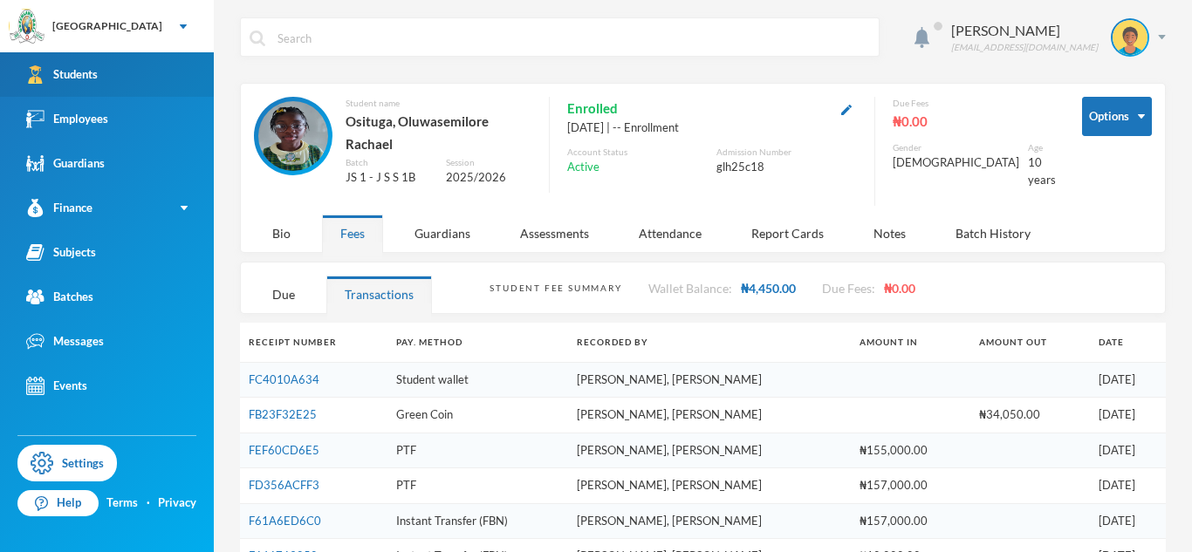
click at [188, 77] on link "Students" at bounding box center [107, 74] width 214 height 44
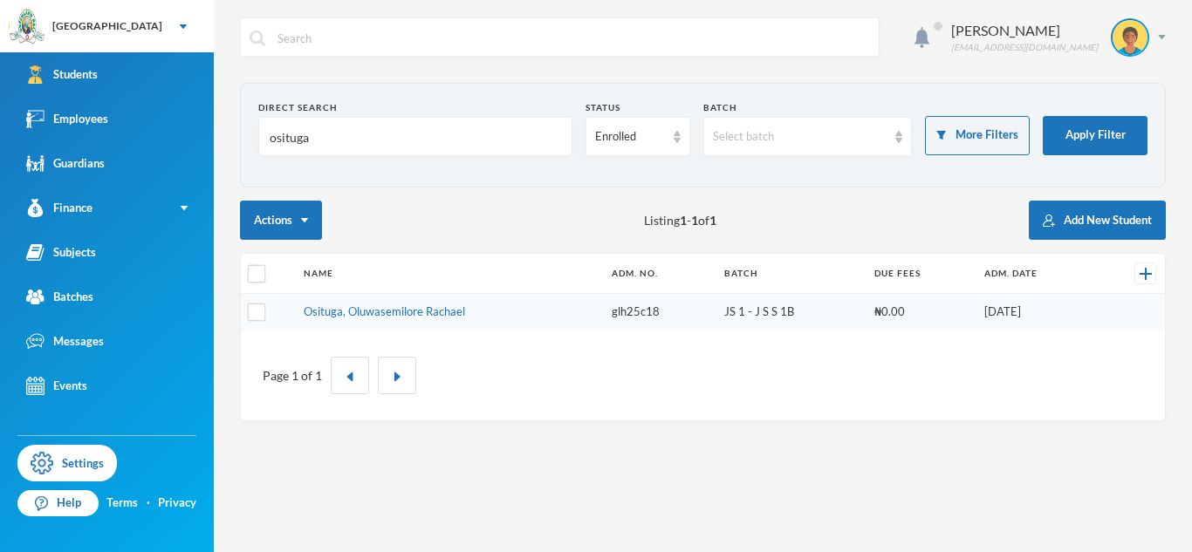
click at [304, 140] on input "osituga" at bounding box center [415, 137] width 295 height 39
type input "Sanni"
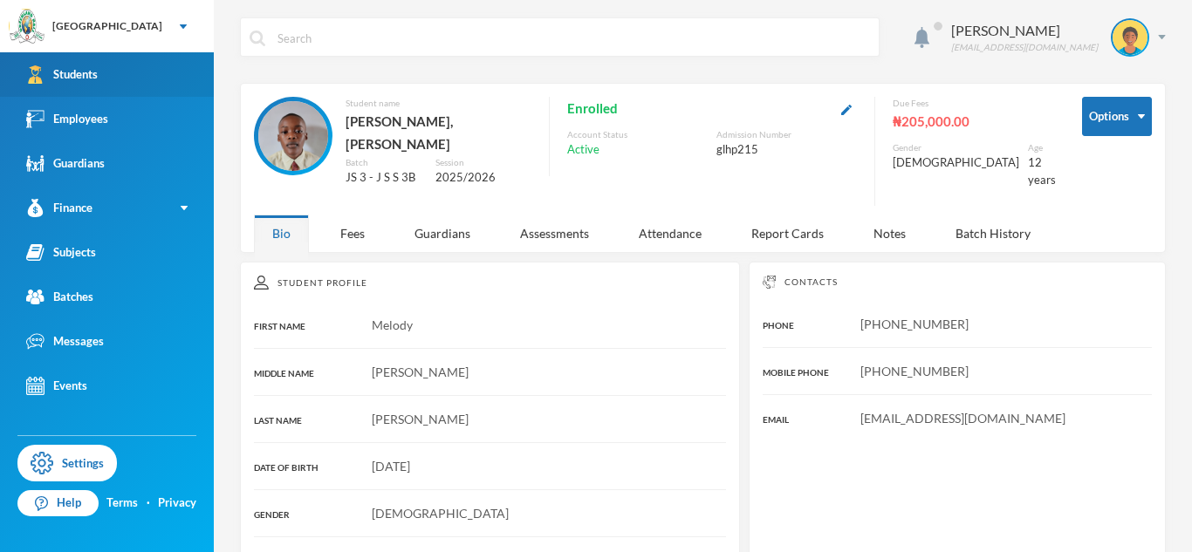
click at [152, 69] on link "Students" at bounding box center [107, 74] width 214 height 44
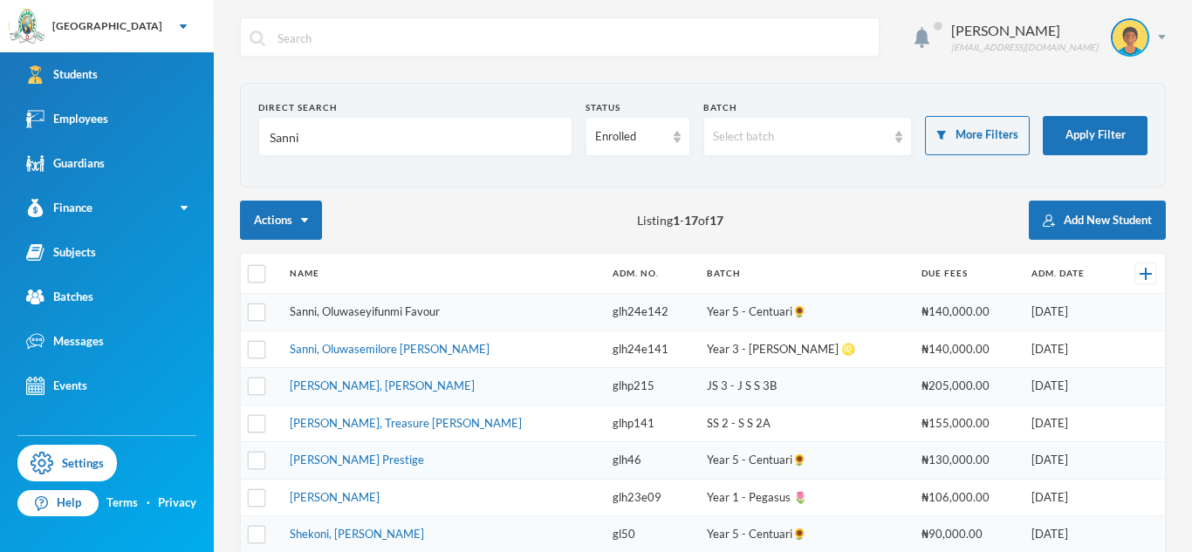
click at [400, 313] on link "Sanni, Oluwaseyifunmi Favour" at bounding box center [365, 311] width 150 height 14
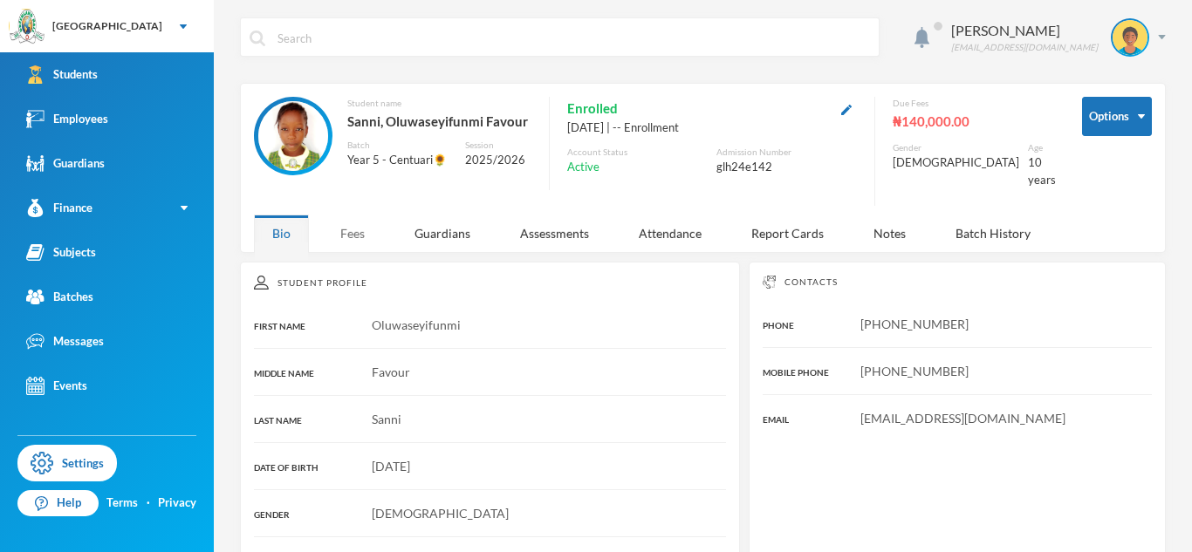
click at [343, 232] on div "Fees" at bounding box center [352, 234] width 61 height 38
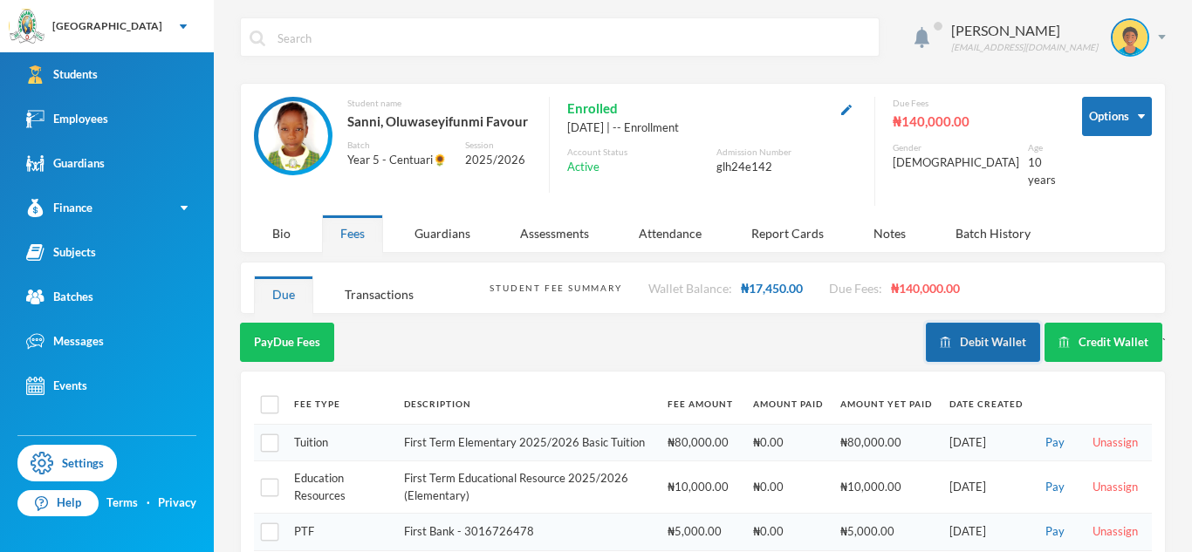
click at [959, 330] on button "Debit Wallet" at bounding box center [983, 342] width 114 height 39
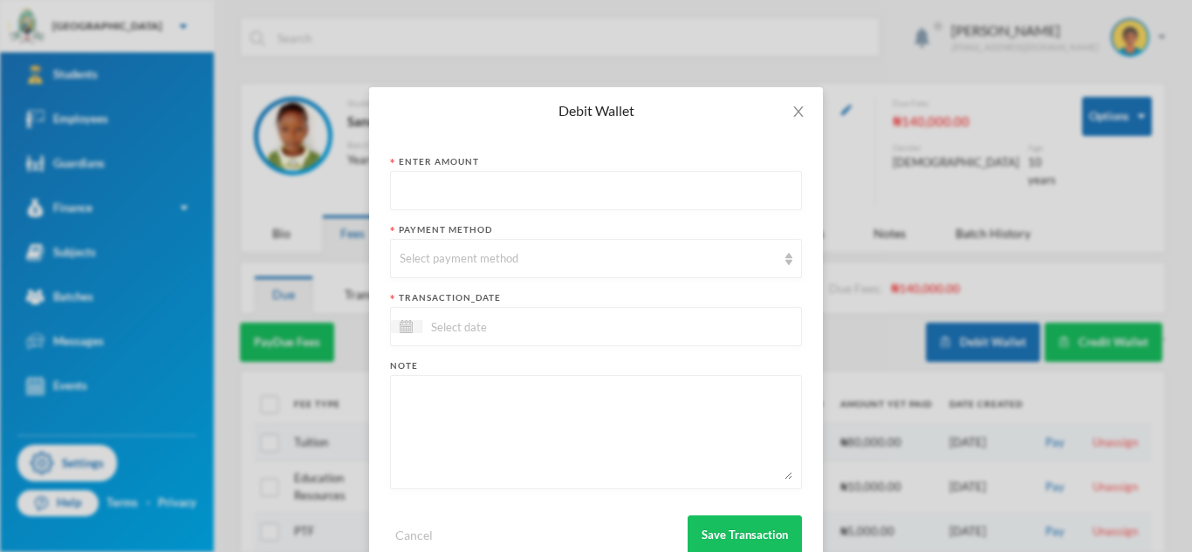
click at [600, 179] on input "text" at bounding box center [596, 191] width 393 height 39
click at [602, 186] on input "text" at bounding box center [596, 191] width 393 height 39
type input "2500"
click at [609, 266] on div "Select payment method" at bounding box center [588, 258] width 377 height 17
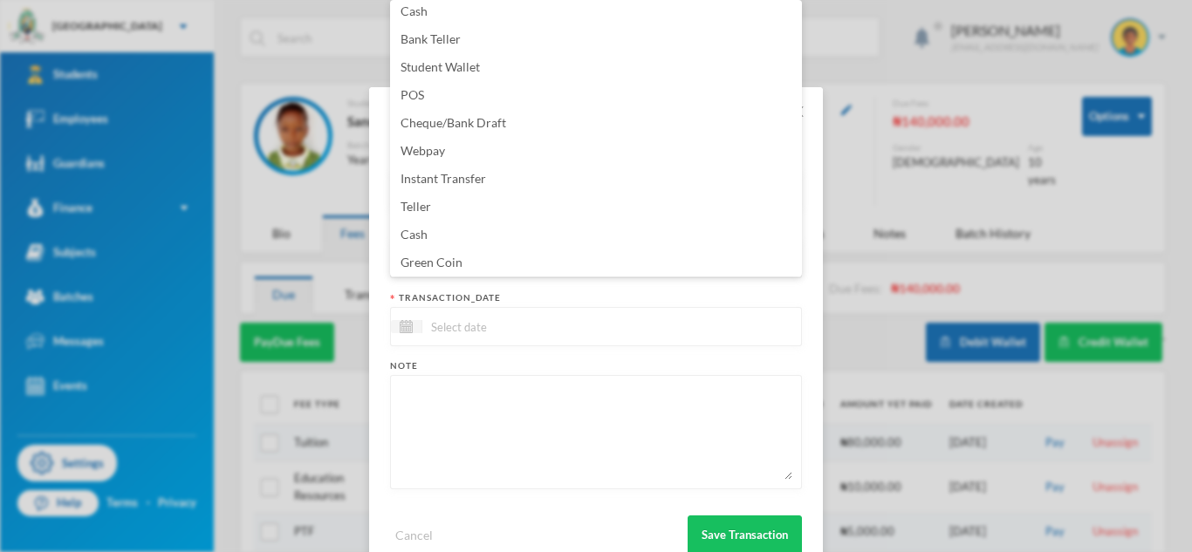
scroll to position [62, 0]
click at [510, 206] on li "Green Coin" at bounding box center [596, 207] width 412 height 28
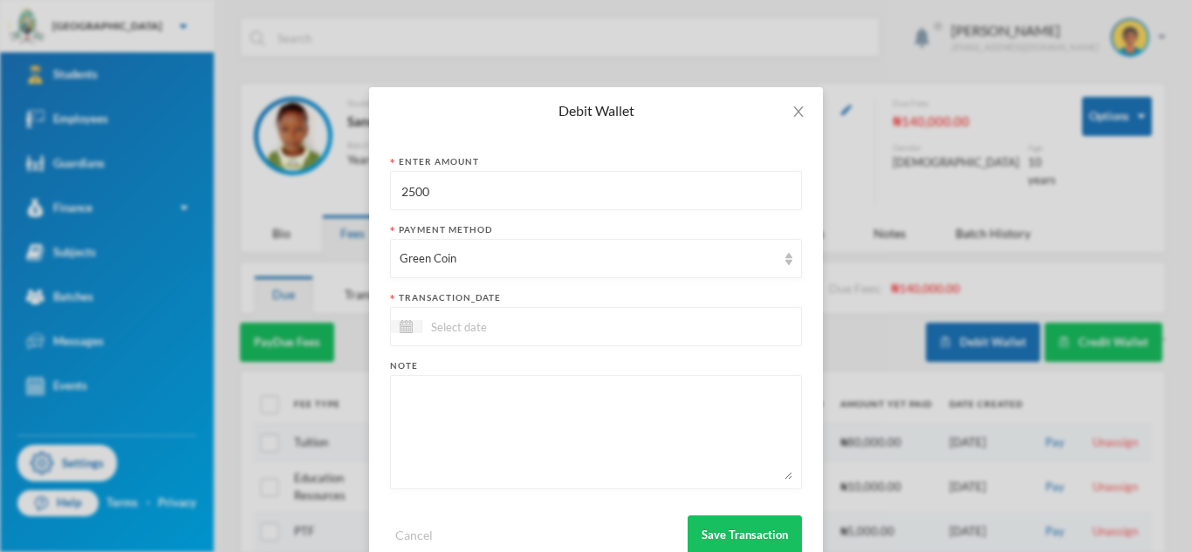
click at [482, 329] on input at bounding box center [495, 327] width 147 height 20
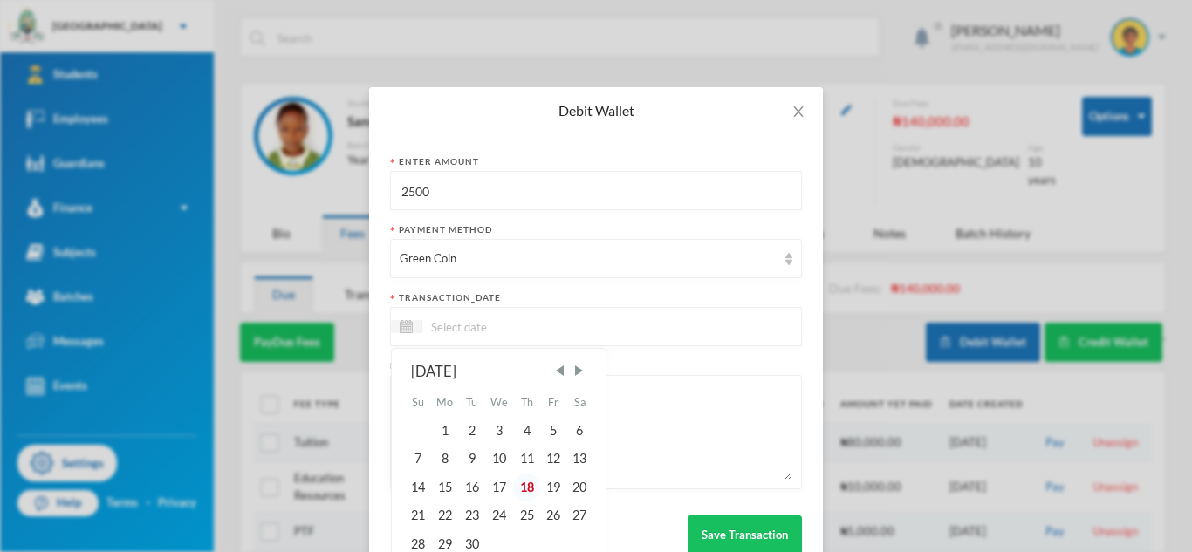
click at [528, 482] on div "18" at bounding box center [526, 488] width 26 height 28
type input "18/09/2025"
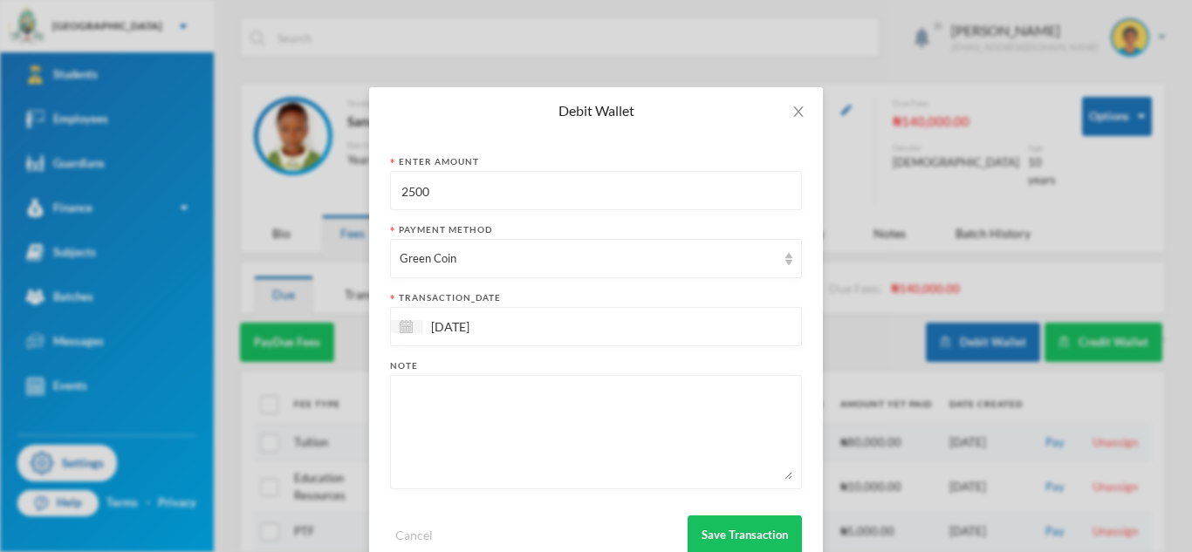
click at [496, 444] on textarea at bounding box center [596, 432] width 393 height 95
type textarea "Five 40Lvs Exercise Books"
click at [758, 518] on button "Save Transaction" at bounding box center [744, 535] width 114 height 39
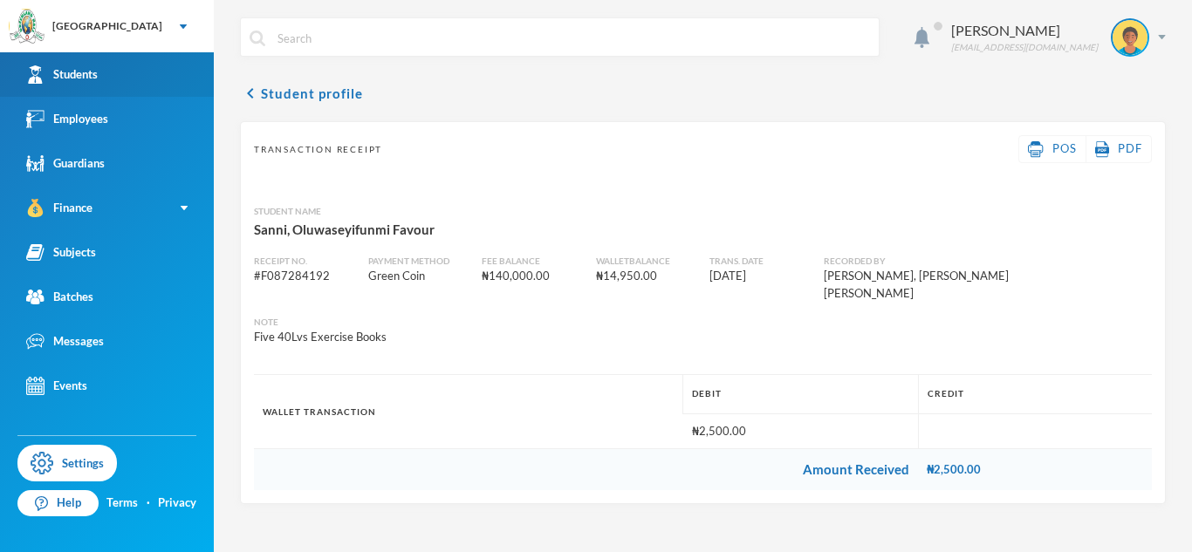
click at [185, 70] on link "Students" at bounding box center [107, 74] width 214 height 44
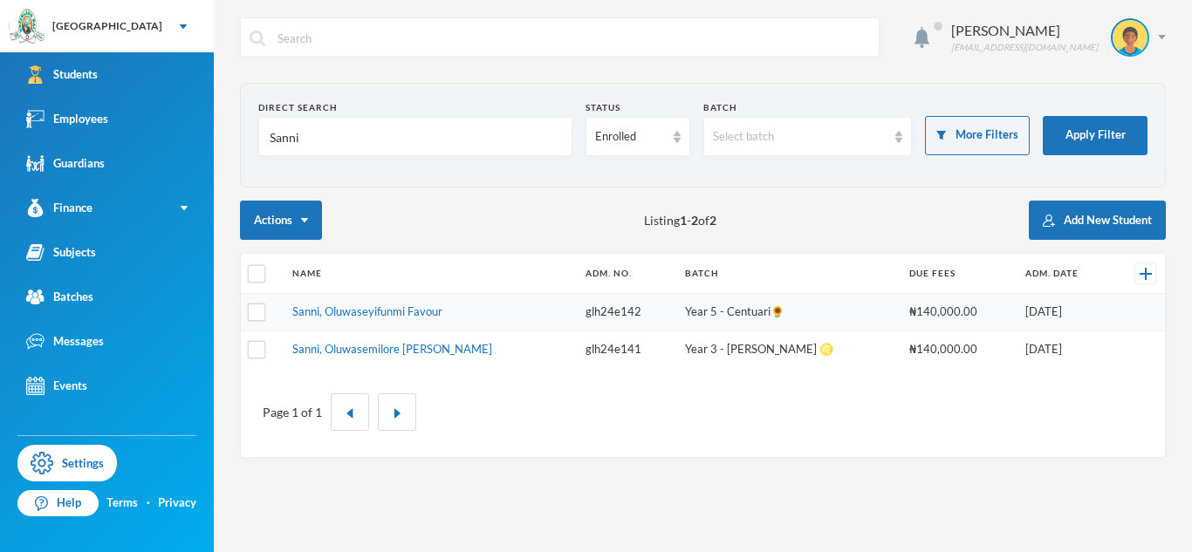
click at [287, 140] on input "Sanni" at bounding box center [415, 137] width 295 height 39
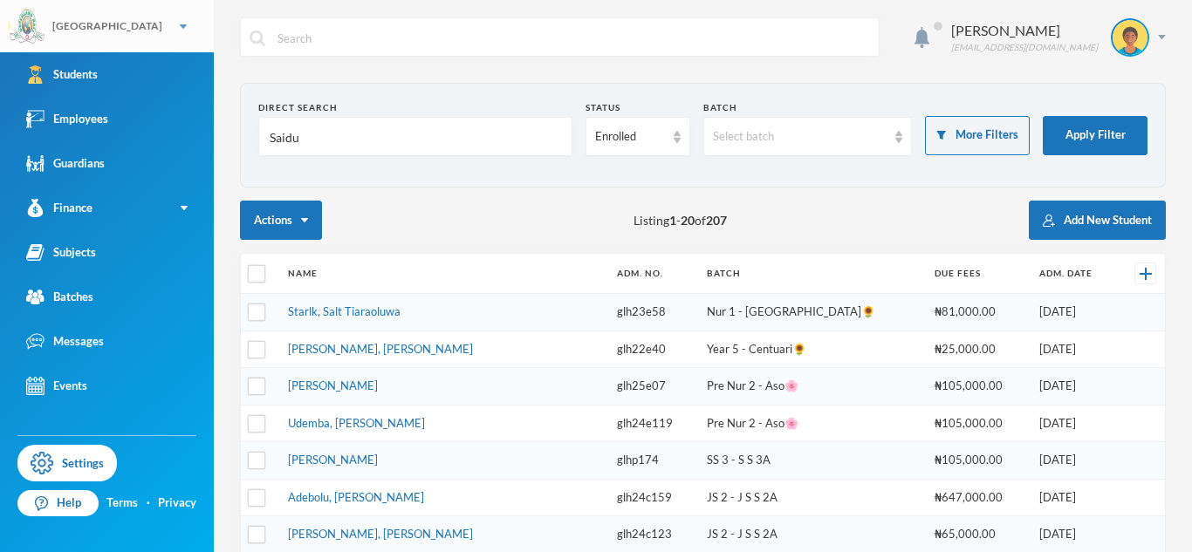
type input "Saidu"
click at [375, 347] on link "Yusuf-saadu, Saidu Onaolapo" at bounding box center [380, 349] width 185 height 14
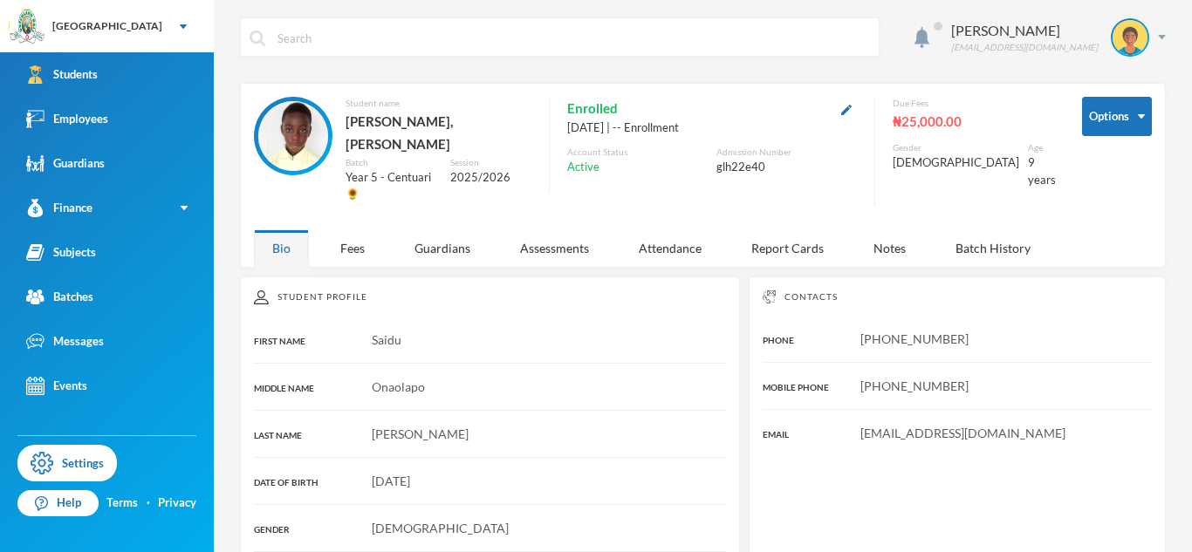
click at [359, 229] on div "Fees" at bounding box center [352, 248] width 61 height 38
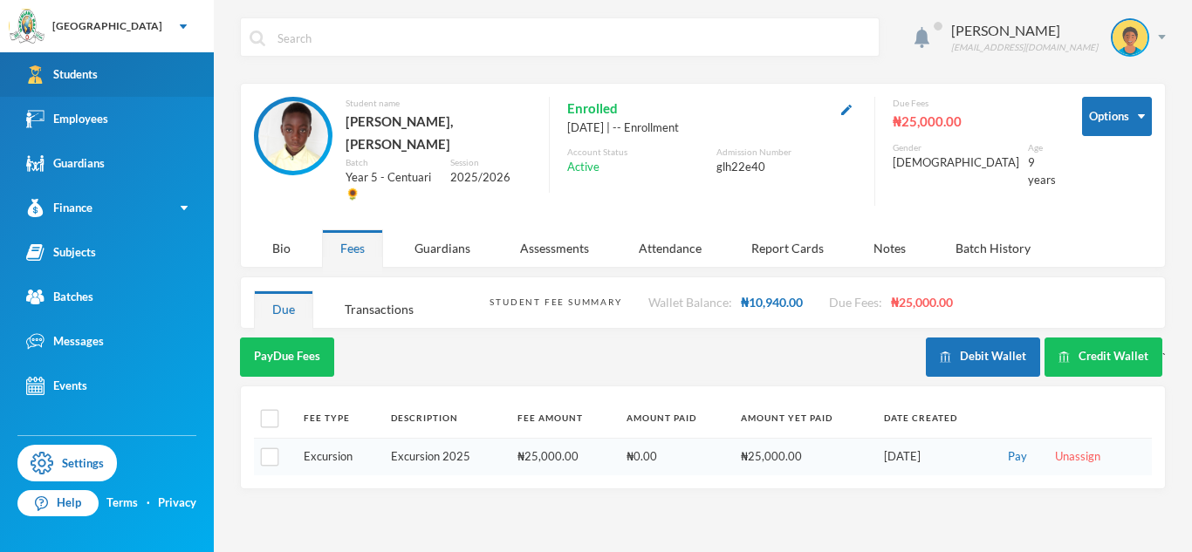
click at [185, 84] on link "Students" at bounding box center [107, 74] width 214 height 44
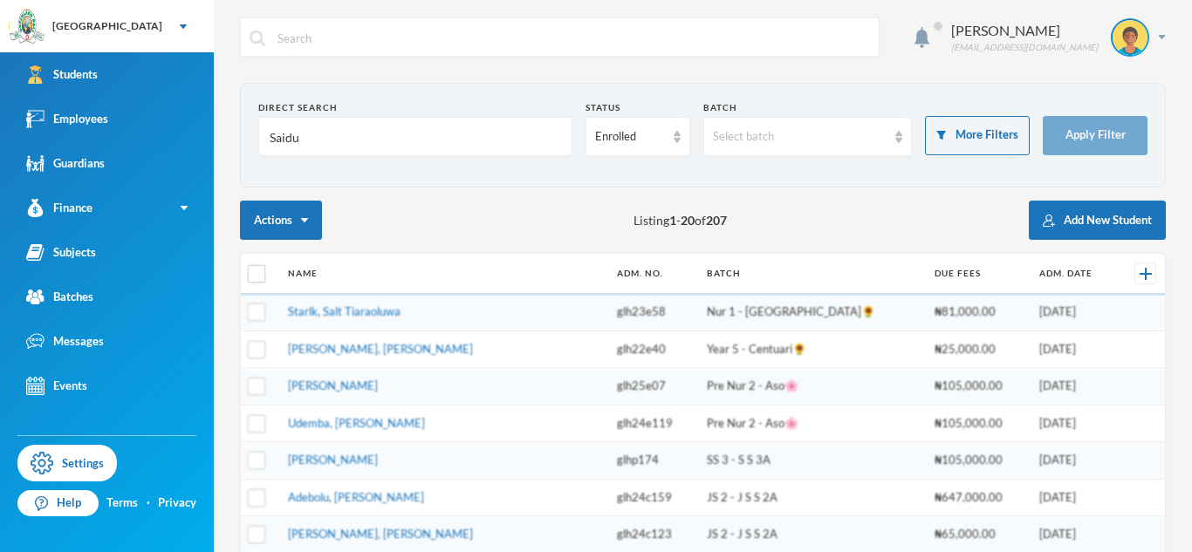
click at [270, 137] on input "Saidu" at bounding box center [415, 137] width 295 height 39
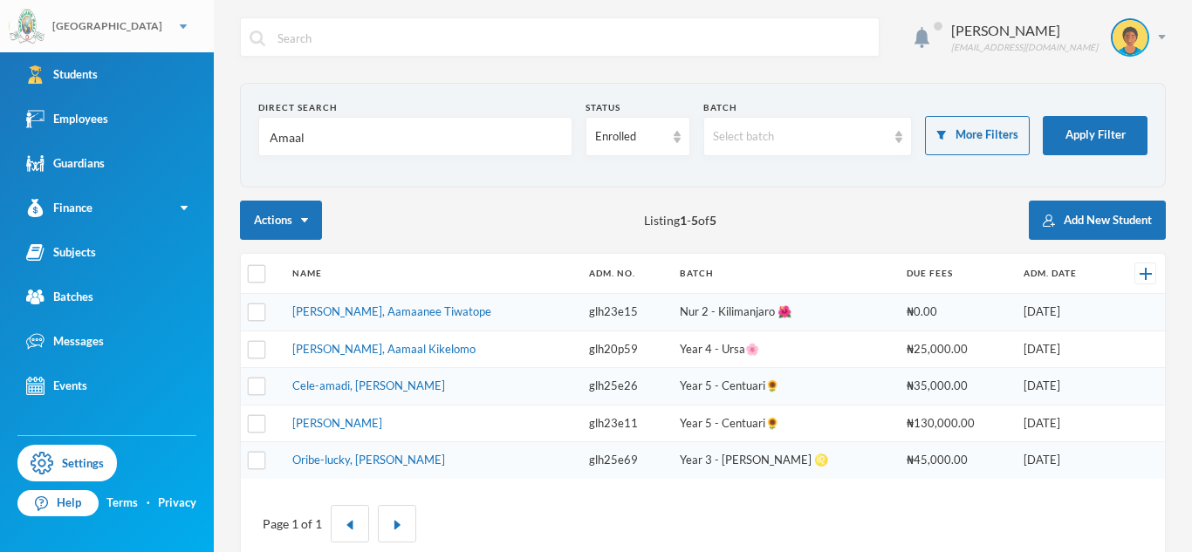
type input "Amaal"
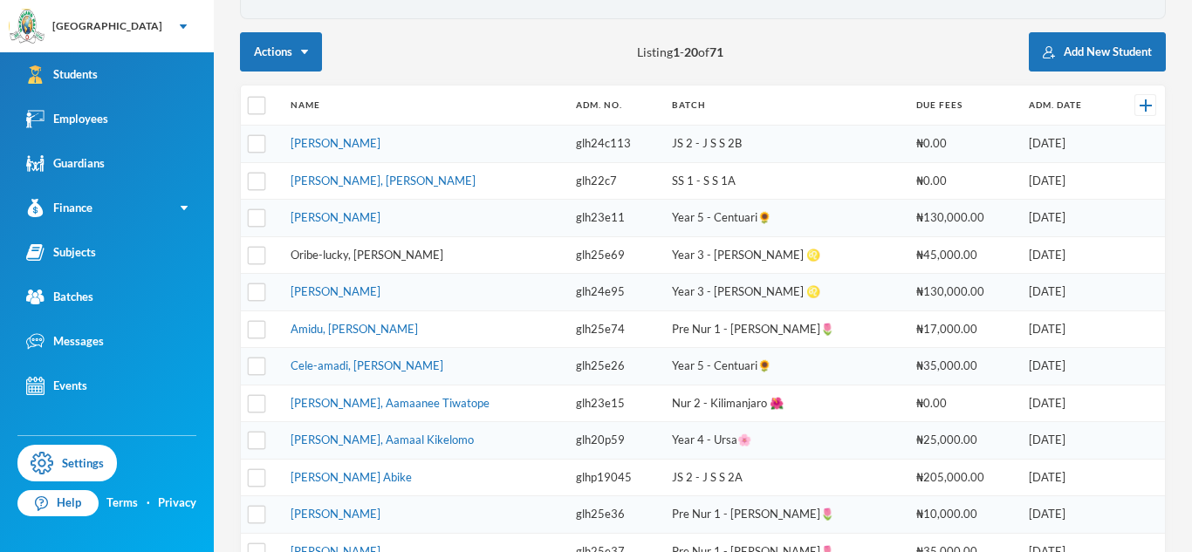
scroll to position [170, 0]
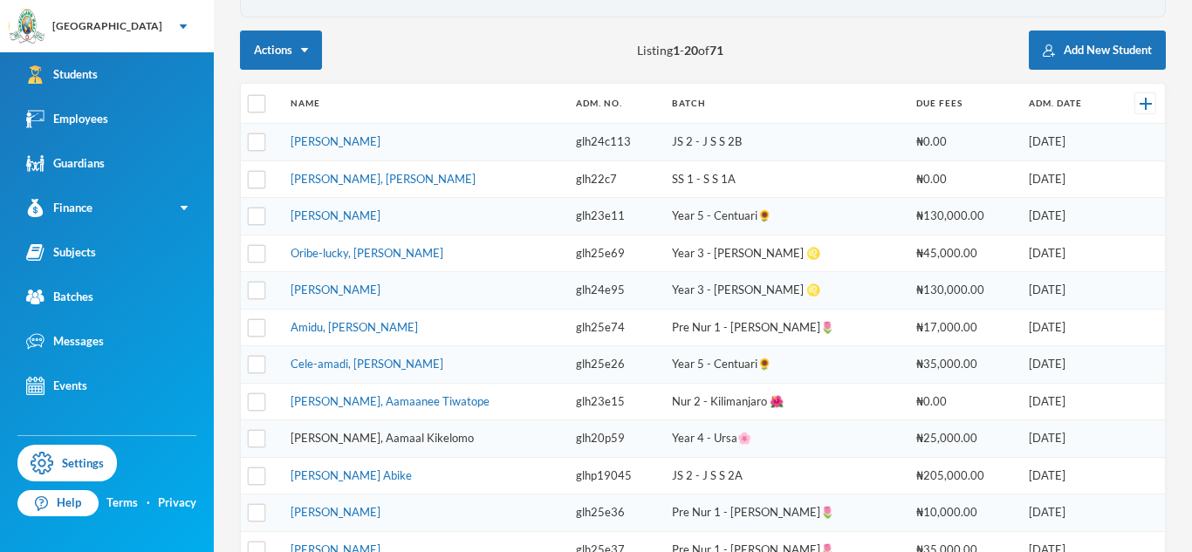
click at [345, 439] on link "[PERSON_NAME], Aamaal Kikelomo" at bounding box center [382, 438] width 183 height 14
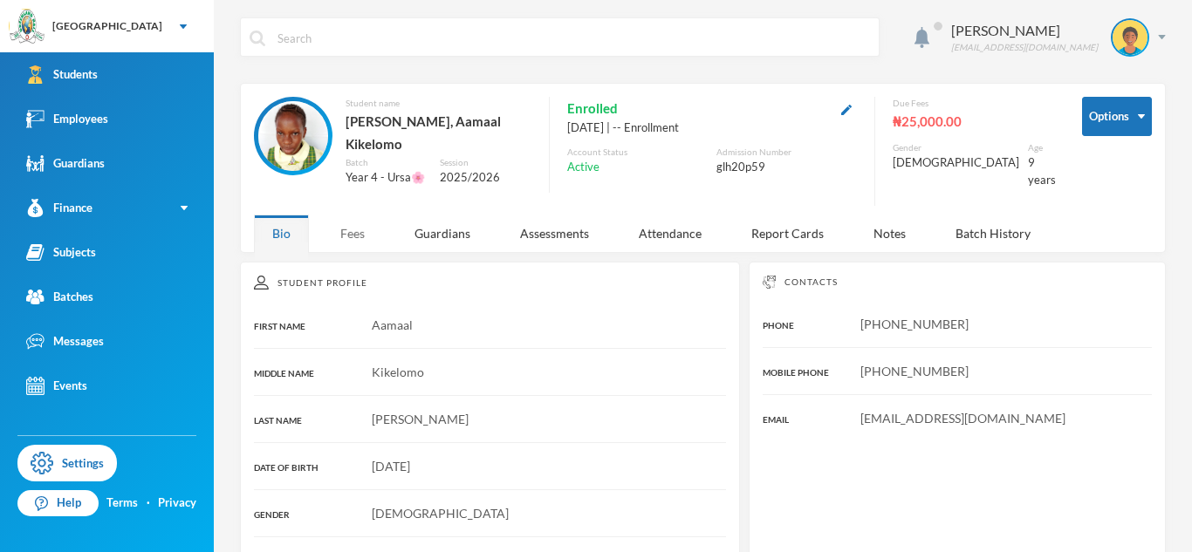
click at [355, 215] on div "Fees" at bounding box center [352, 234] width 61 height 38
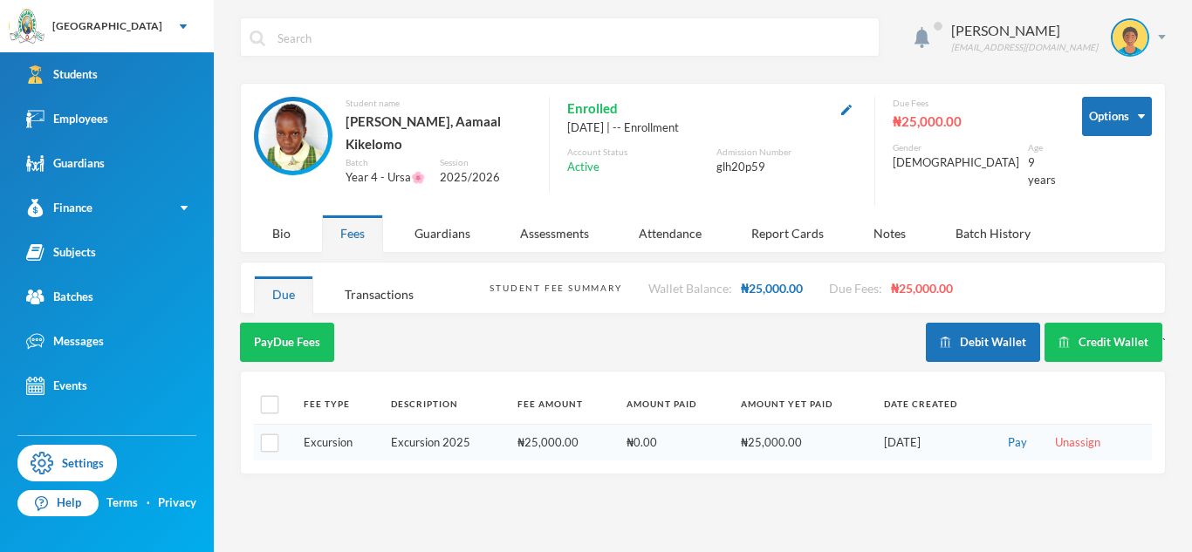
click at [350, 215] on div "Fees" at bounding box center [352, 234] width 61 height 38
click at [968, 334] on button "Debit Wallet" at bounding box center [983, 342] width 114 height 39
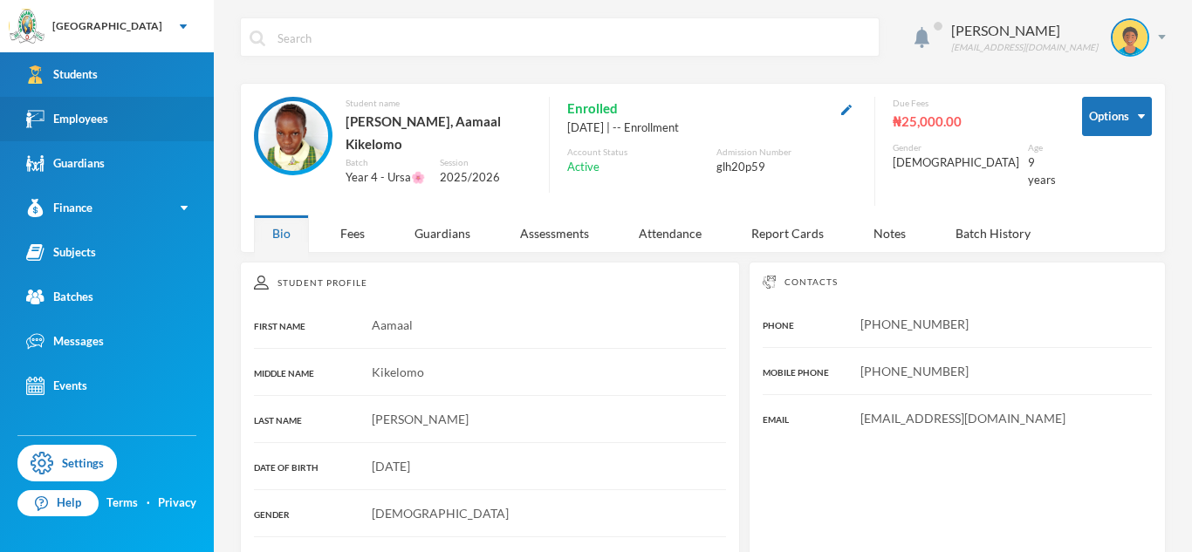
click at [42, 120] on img at bounding box center [35, 119] width 18 height 18
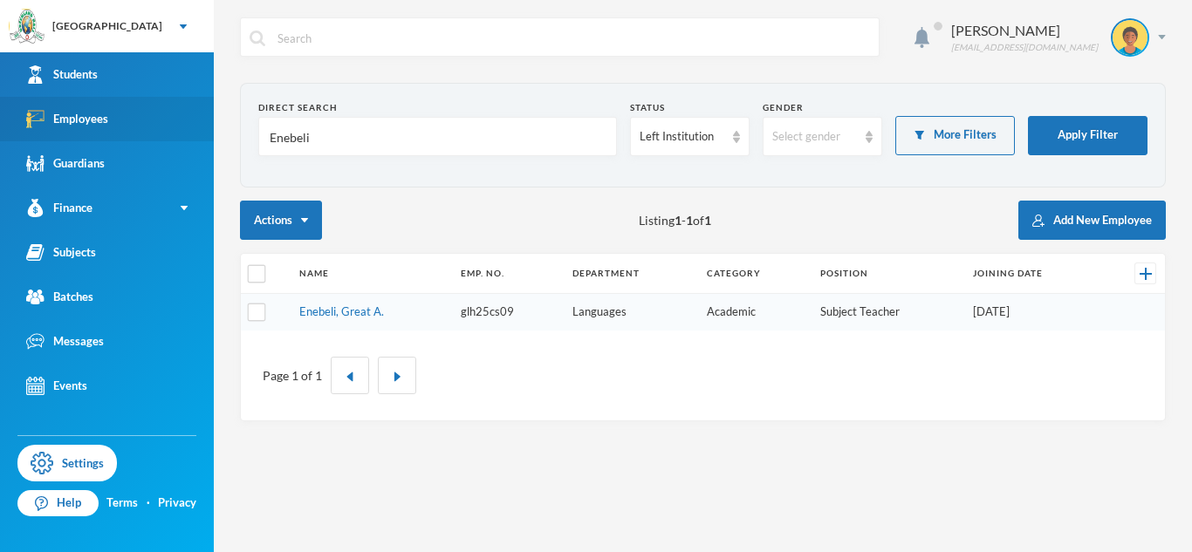
click at [298, 134] on input "Enebeli" at bounding box center [437, 137] width 339 height 39
type input "Asaolu"
click at [359, 315] on link "[PERSON_NAME]" at bounding box center [341, 311] width 90 height 14
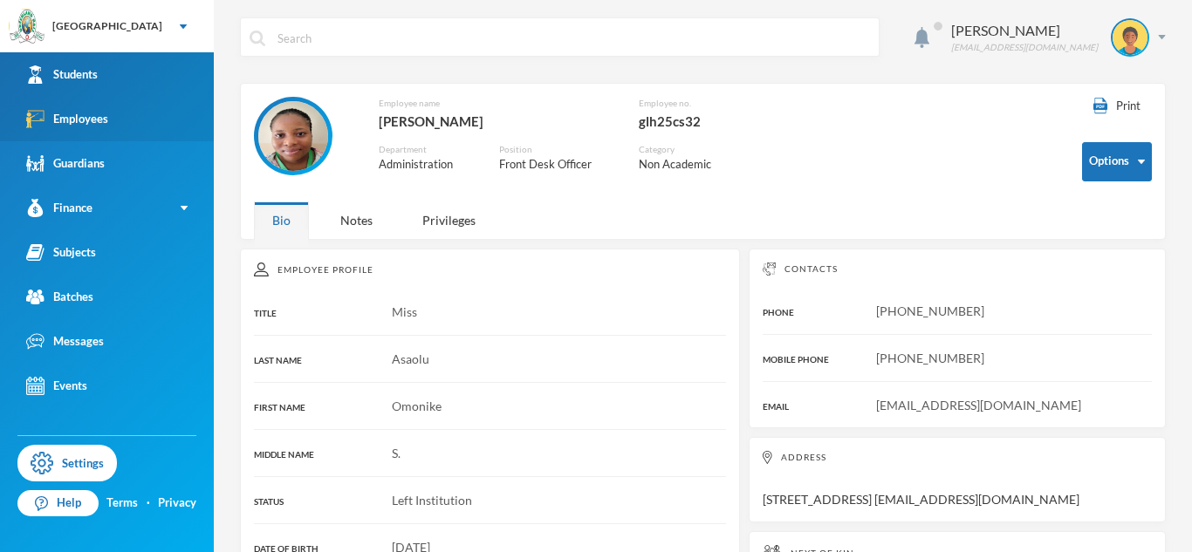
click at [93, 83] on div "Students" at bounding box center [62, 74] width 72 height 18
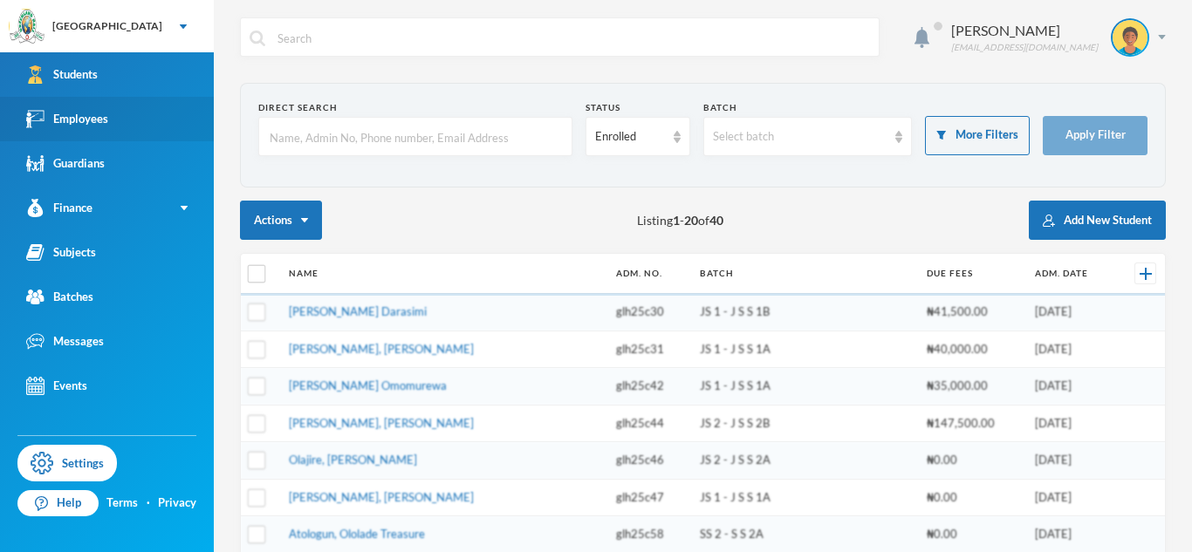
click at [365, 146] on input "text" at bounding box center [415, 137] width 295 height 39
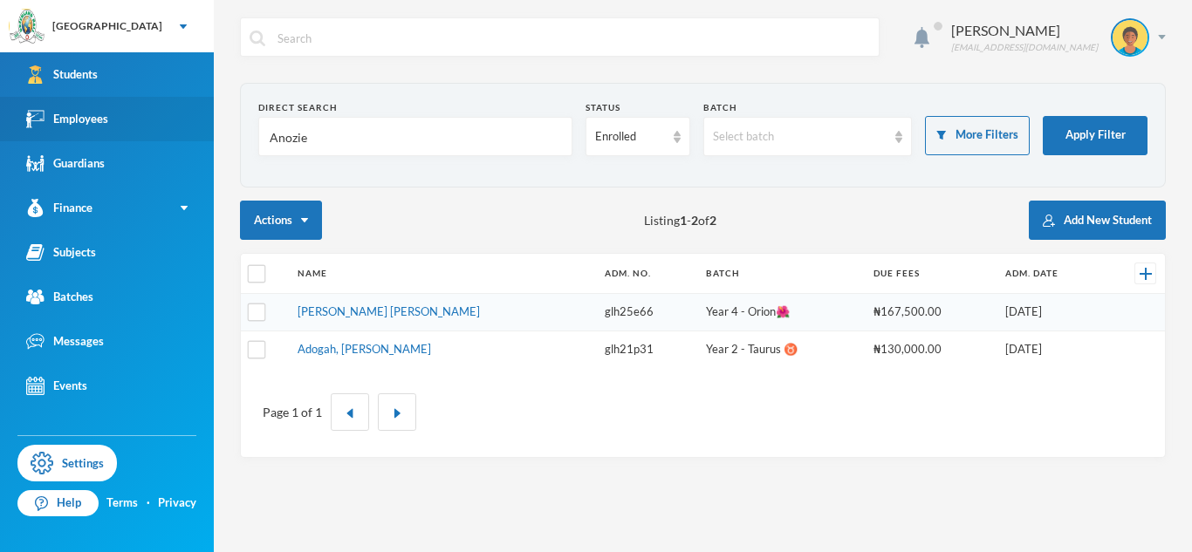
click at [289, 137] on input "Anozie" at bounding box center [415, 137] width 295 height 39
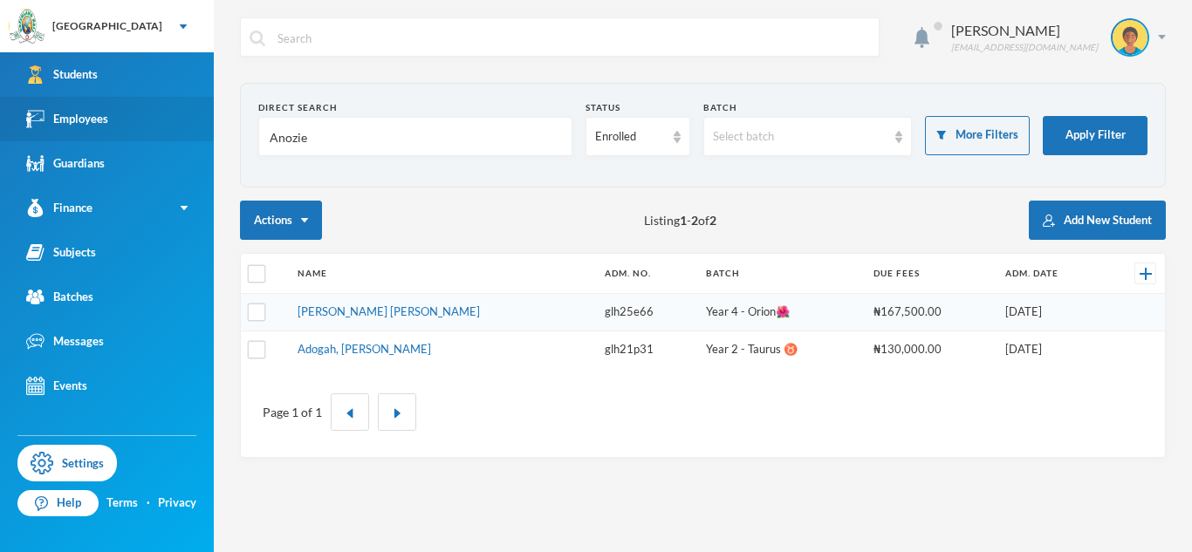
click at [289, 137] on input "Anozie" at bounding box center [415, 137] width 295 height 39
type input "W"
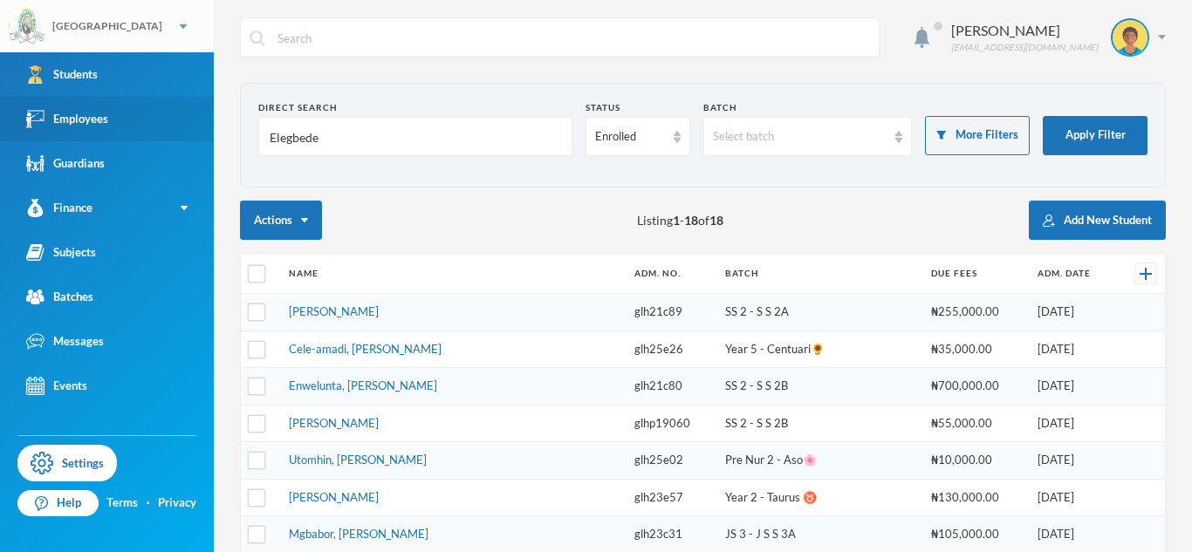
type input "Elegbede"
